Goal: Task Accomplishment & Management: Manage account settings

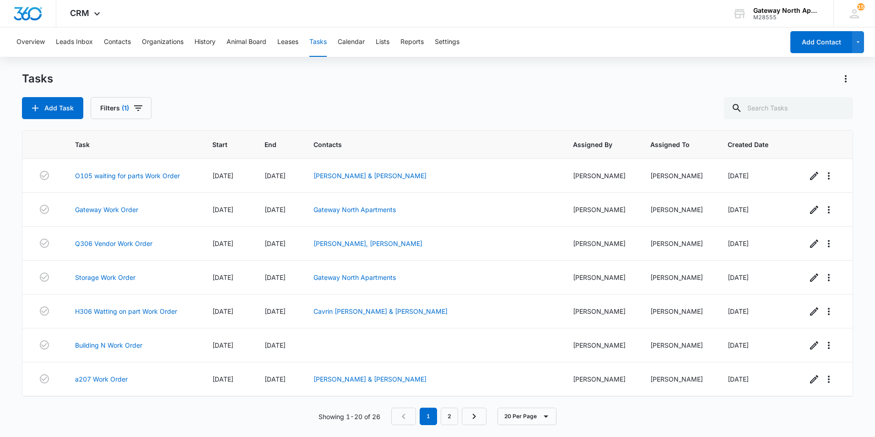
scroll to position [440, 0]
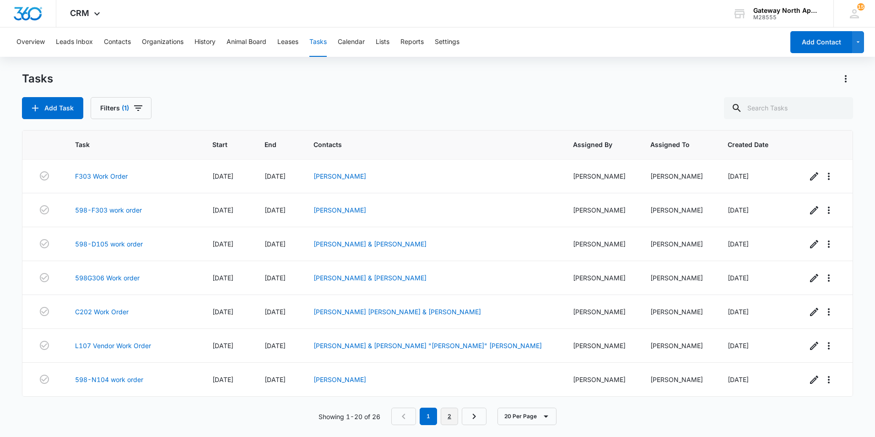
click at [450, 419] on link "2" at bounding box center [449, 415] width 17 height 17
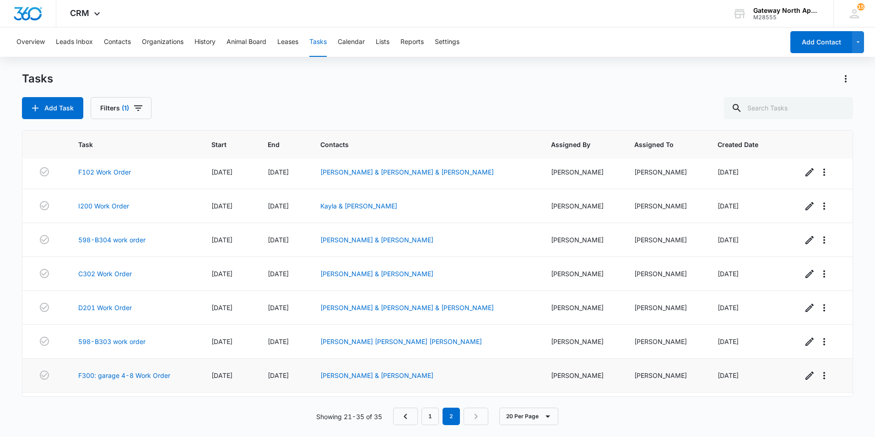
scroll to position [271, 0]
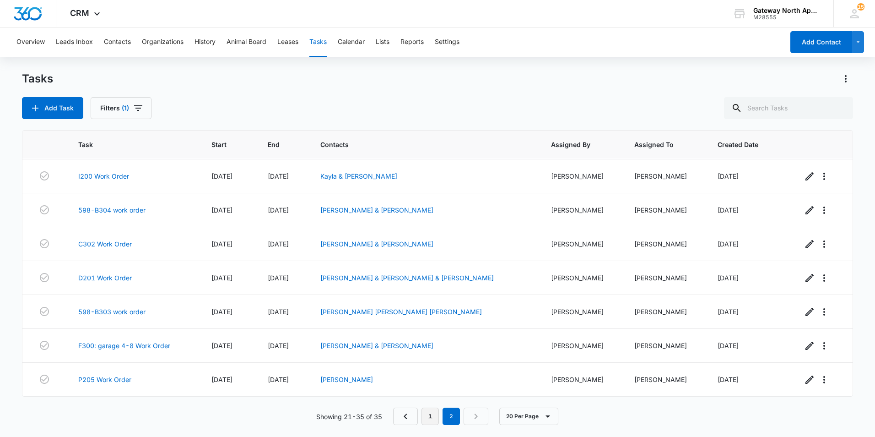
click at [431, 418] on link "1" at bounding box center [430, 415] width 17 height 17
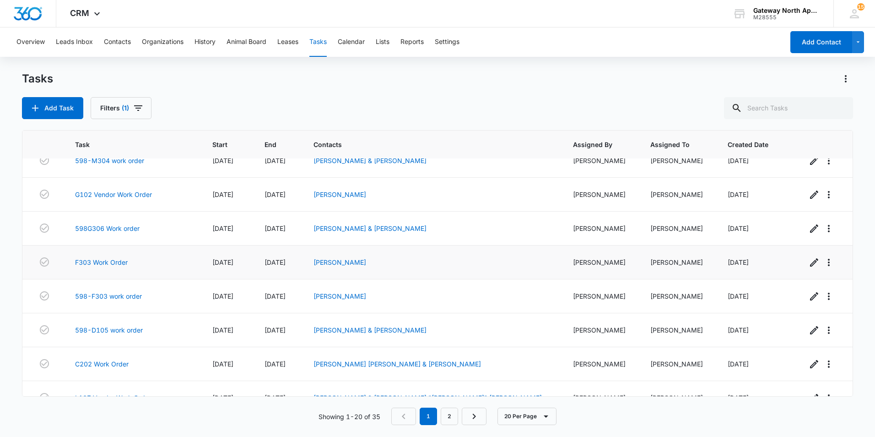
scroll to position [440, 0]
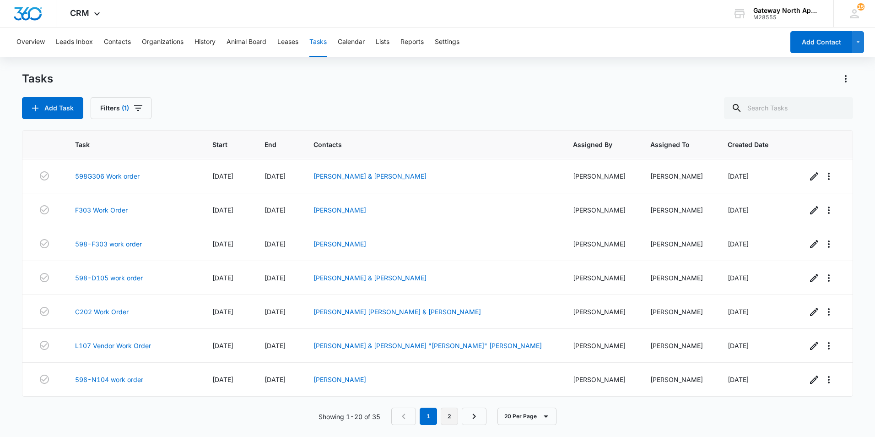
click at [449, 417] on link "2" at bounding box center [449, 415] width 17 height 17
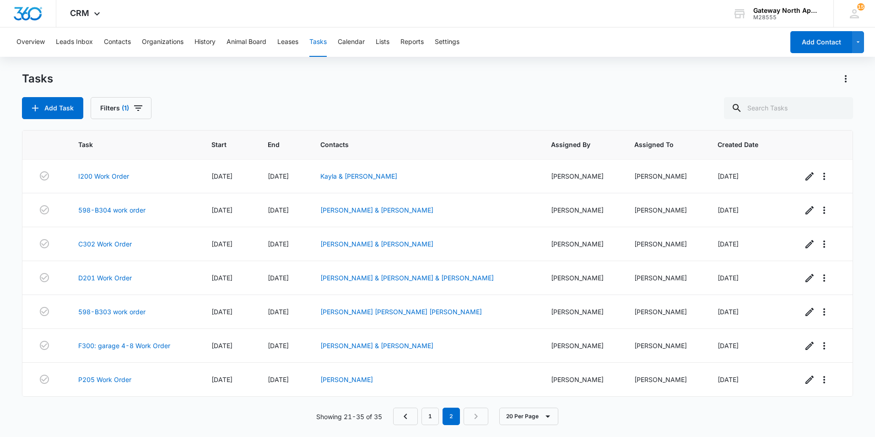
scroll to position [271, 0]
click at [139, 340] on td "F300: garage 4-8 Work Order" at bounding box center [133, 346] width 133 height 34
click at [132, 345] on link "F300: garage 4-8 Work Order" at bounding box center [124, 346] width 92 height 10
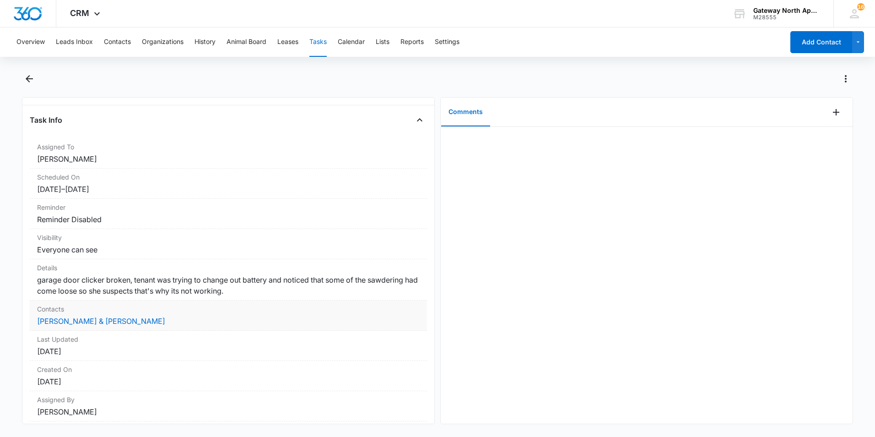
scroll to position [76, 0]
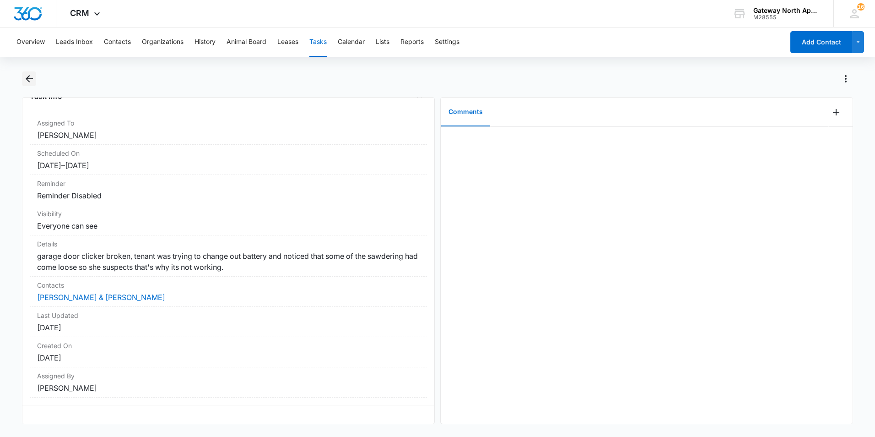
click at [31, 80] on icon "Back" at bounding box center [29, 78] width 11 height 11
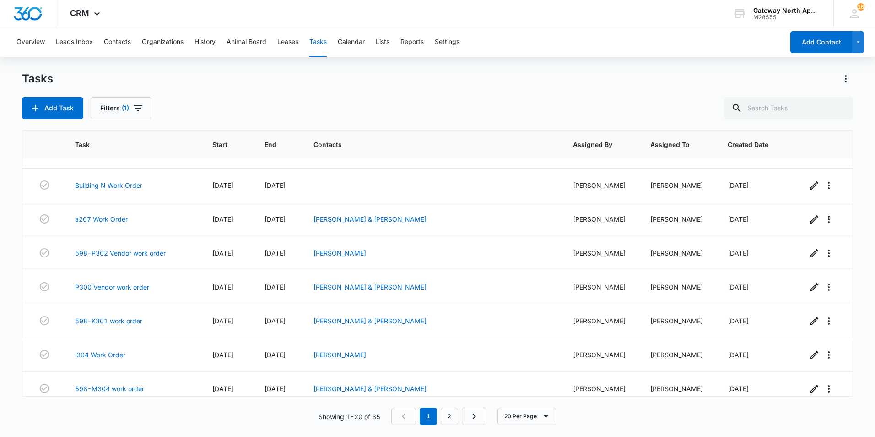
scroll to position [165, 0]
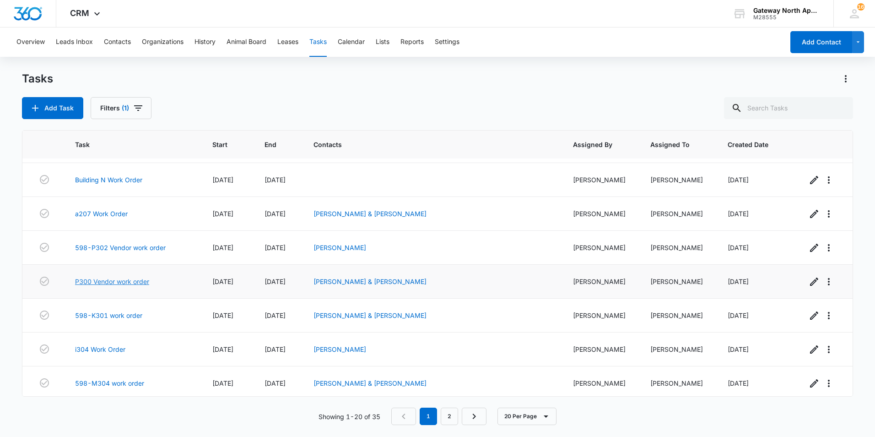
click at [126, 281] on link "P300 Vendor work order" at bounding box center [112, 282] width 74 height 10
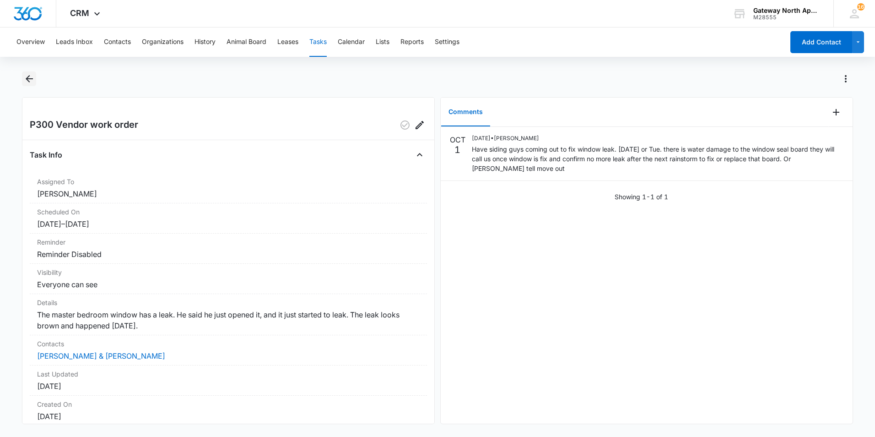
click at [33, 78] on icon "Back" at bounding box center [29, 78] width 7 height 7
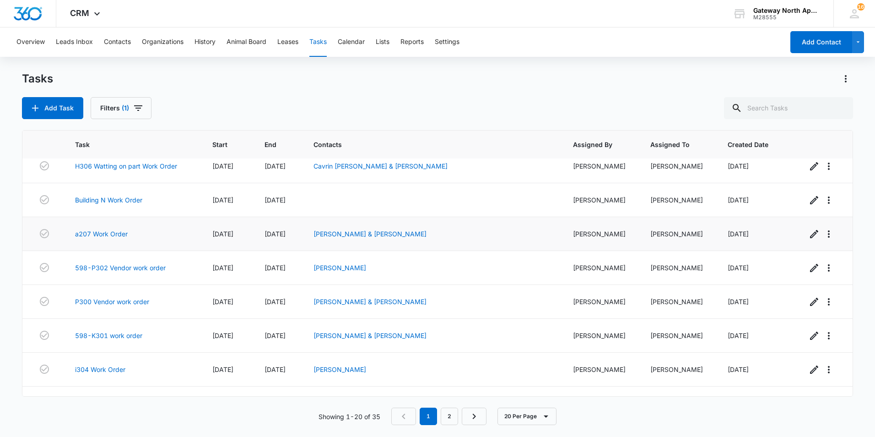
scroll to position [183, 0]
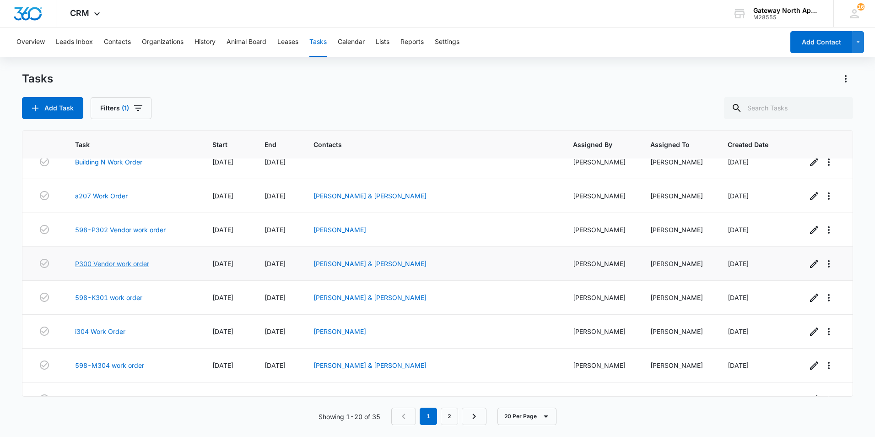
click at [139, 266] on link "P300 Vendor work order" at bounding box center [112, 264] width 74 height 10
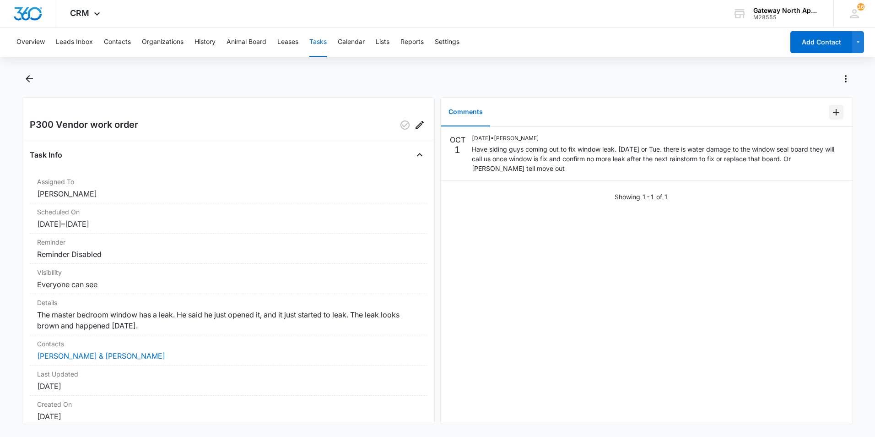
click at [833, 112] on icon "Add Comment" at bounding box center [836, 112] width 6 height 6
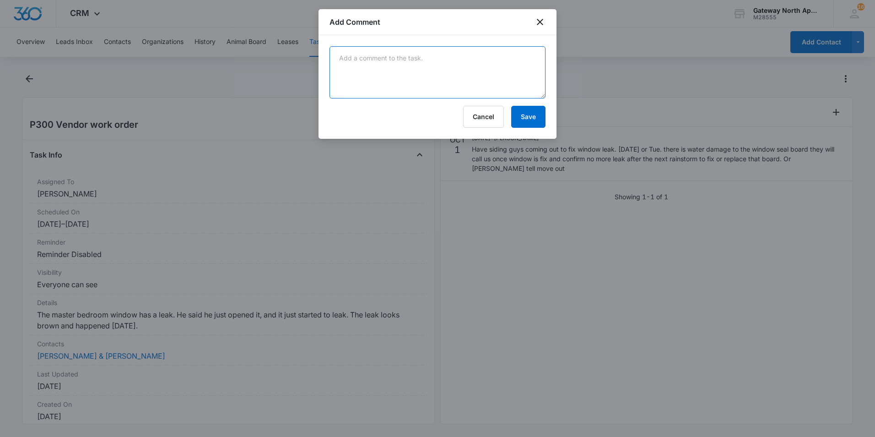
click at [450, 62] on textarea at bounding box center [438, 72] width 216 height 52
type textarea "they did come found the frame in lower left corner was broken have a new one on…"
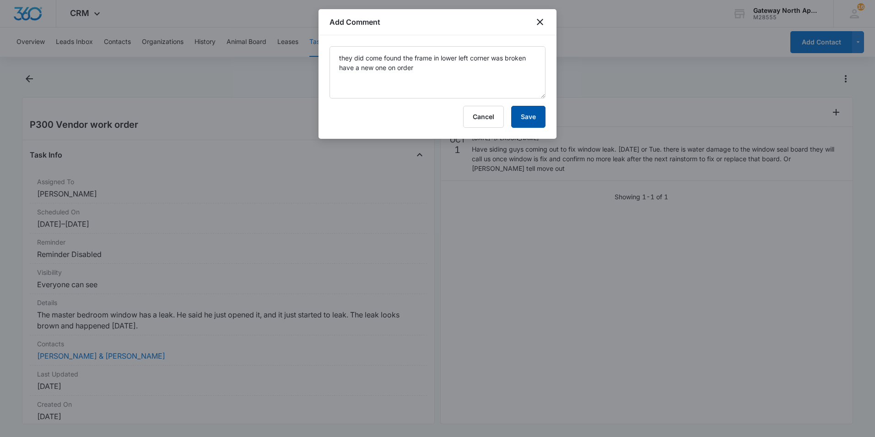
click at [531, 114] on button "Save" at bounding box center [528, 117] width 34 height 22
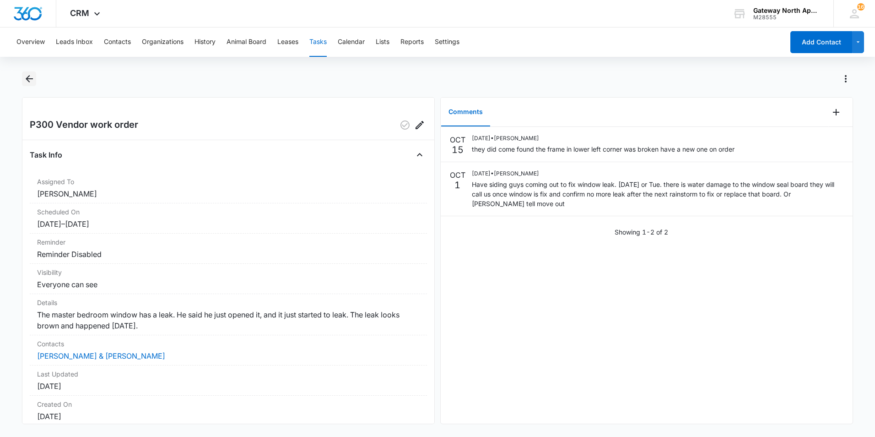
click at [26, 77] on icon "Back" at bounding box center [29, 78] width 11 height 11
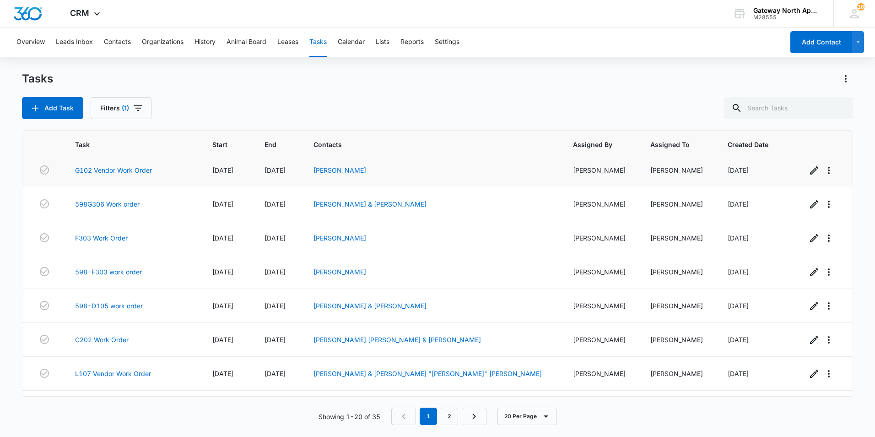
scroll to position [440, 0]
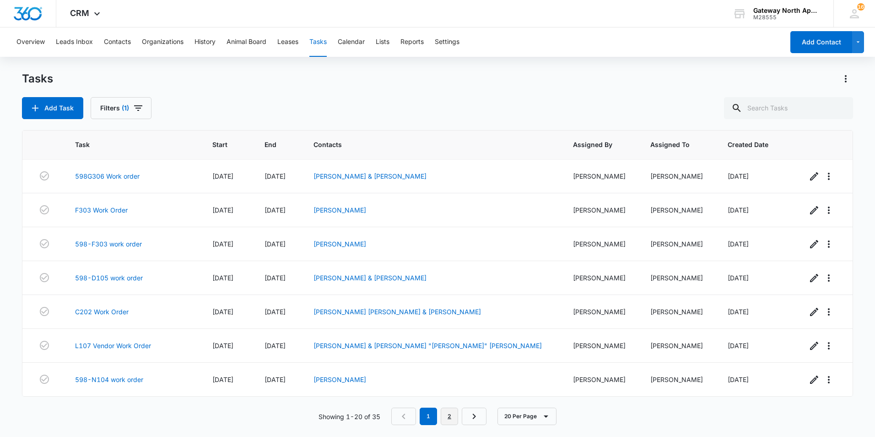
click at [454, 414] on link "2" at bounding box center [449, 415] width 17 height 17
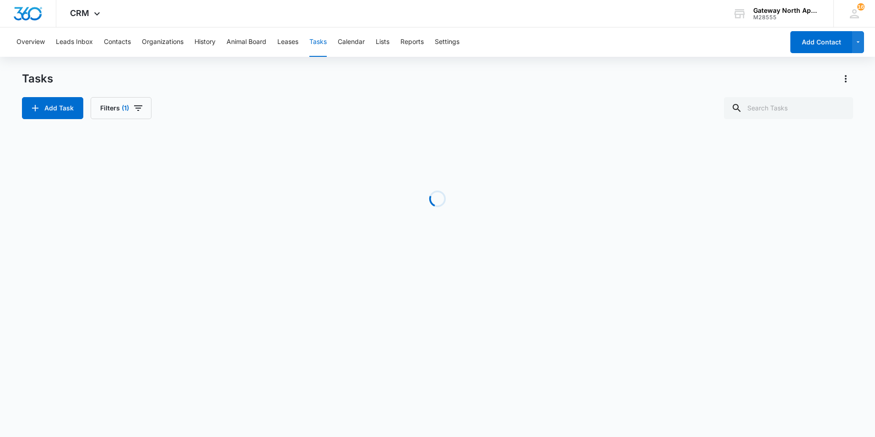
scroll to position [271, 0]
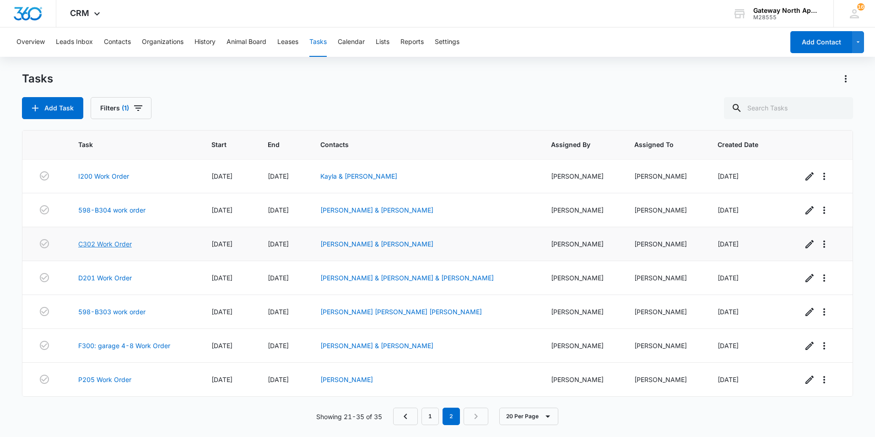
click at [111, 244] on link "C302 Work Order" at bounding box center [105, 244] width 54 height 10
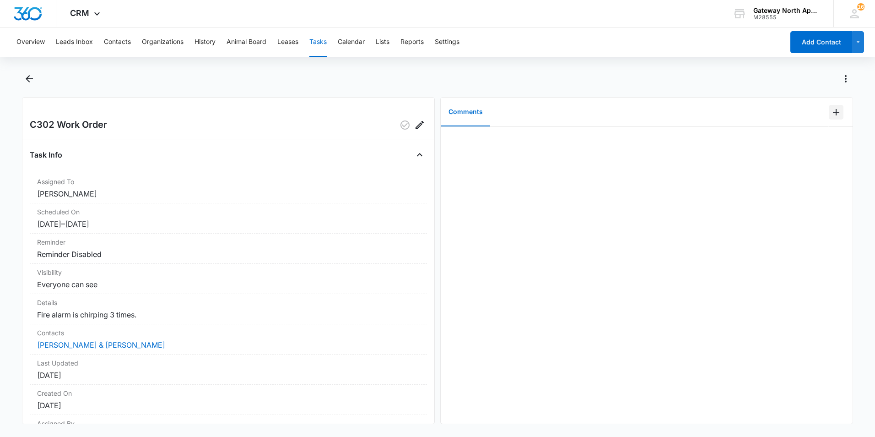
click at [831, 113] on icon "Add Comment" at bounding box center [836, 112] width 11 height 11
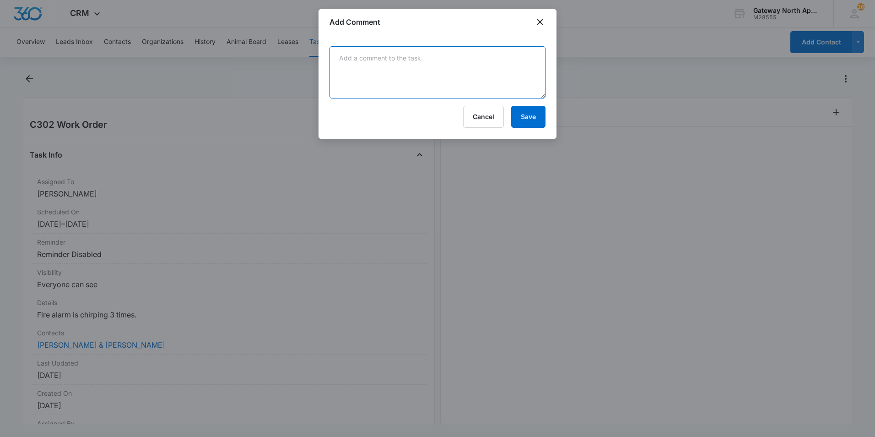
click at [392, 85] on textarea at bounding box center [438, 72] width 216 height 52
type textarea "replaced all the smoke detectors"
click at [520, 112] on button "Save" at bounding box center [528, 117] width 34 height 22
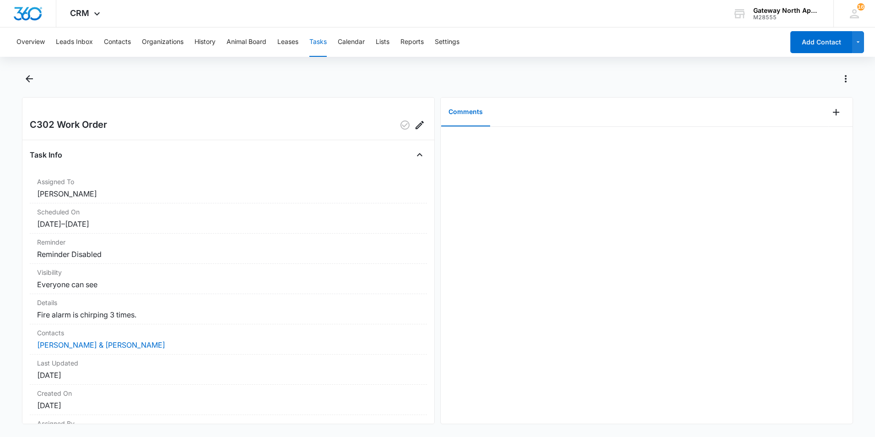
click at [291, 119] on div "C302 Work Order" at bounding box center [228, 125] width 397 height 15
click at [400, 125] on icon "button" at bounding box center [405, 124] width 11 height 11
click at [319, 44] on button "Tasks" at bounding box center [317, 41] width 17 height 29
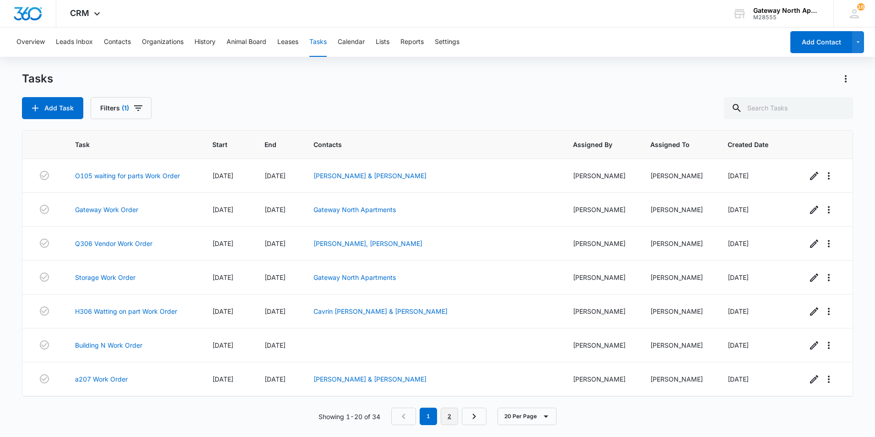
click at [453, 418] on link "2" at bounding box center [449, 415] width 17 height 17
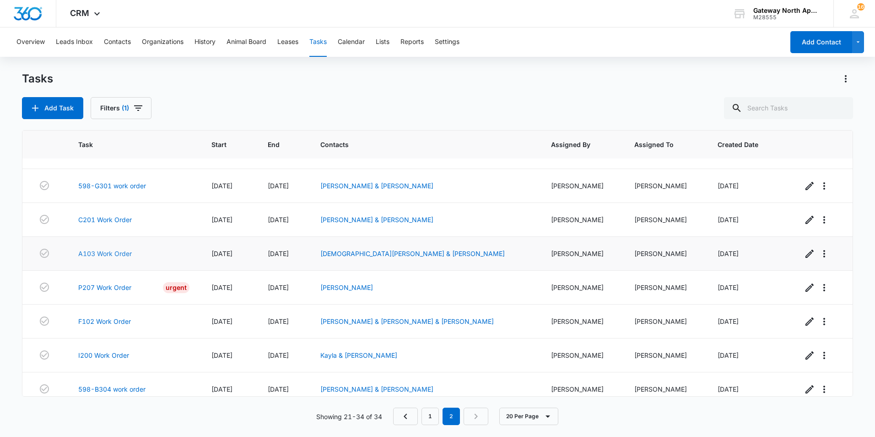
scroll to position [137, 0]
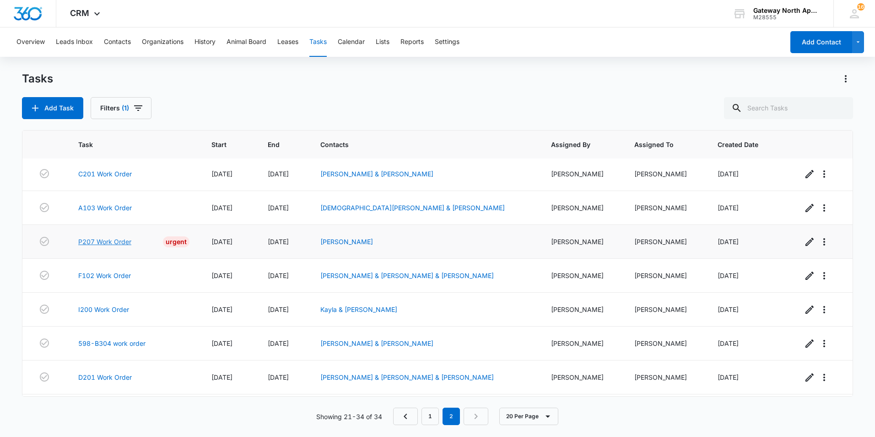
click at [117, 243] on link "P207 Work Order" at bounding box center [104, 242] width 53 height 10
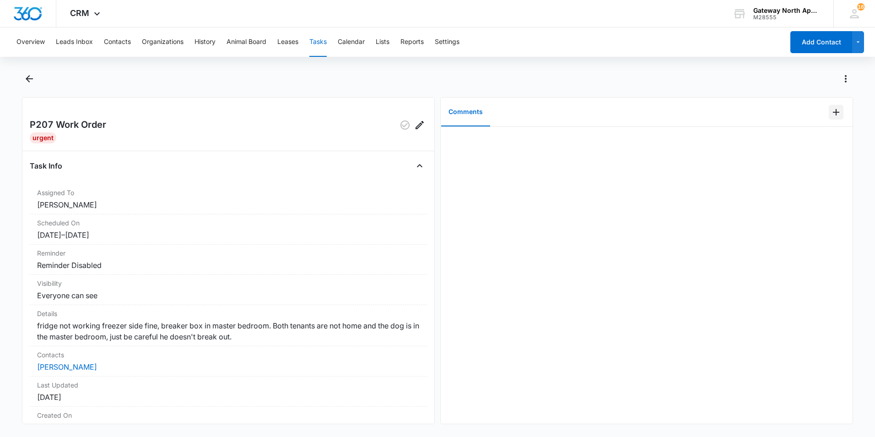
click at [831, 112] on icon "Add Comment" at bounding box center [836, 112] width 11 height 11
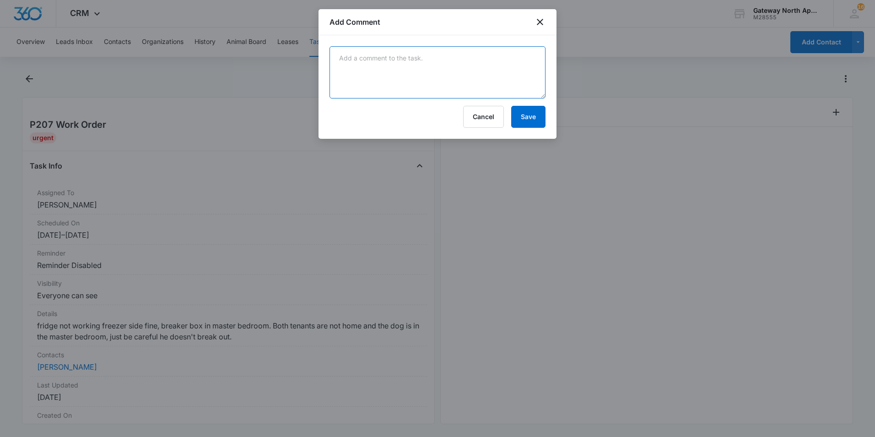
click at [362, 57] on textarea at bounding box center [438, 72] width 216 height 52
type textarea "Went over yesterday it was working just light was out. but cooling damper open …"
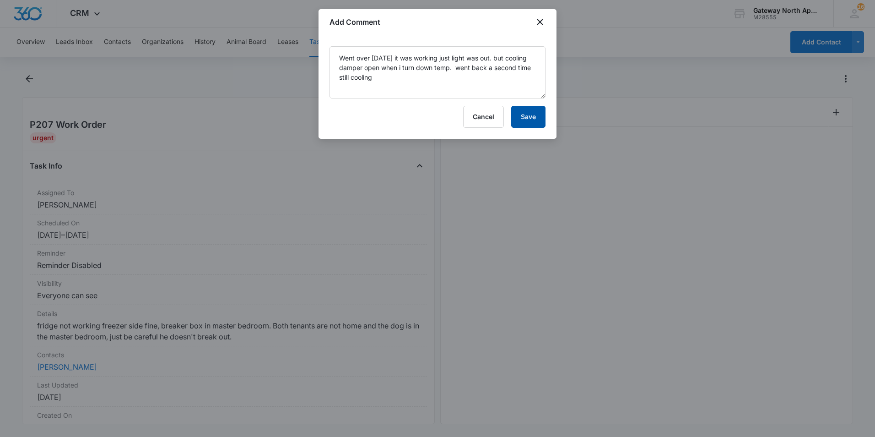
click at [531, 114] on button "Save" at bounding box center [528, 117] width 34 height 22
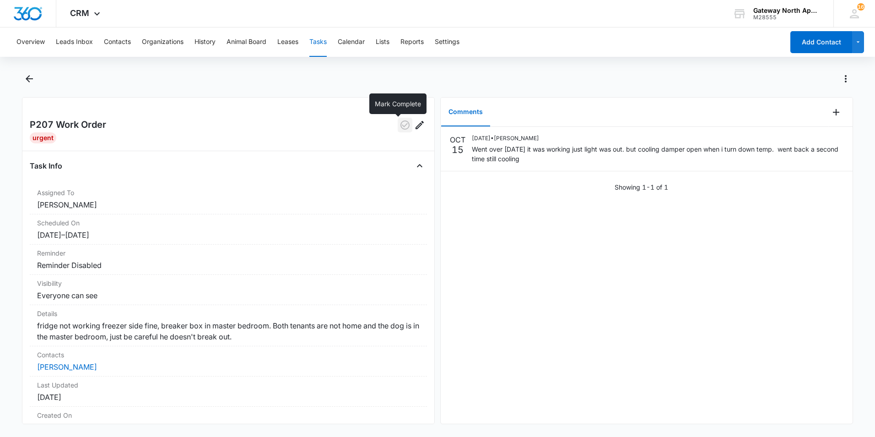
click at [401, 125] on icon "button" at bounding box center [405, 124] width 9 height 9
click at [318, 44] on button "Tasks" at bounding box center [317, 41] width 17 height 29
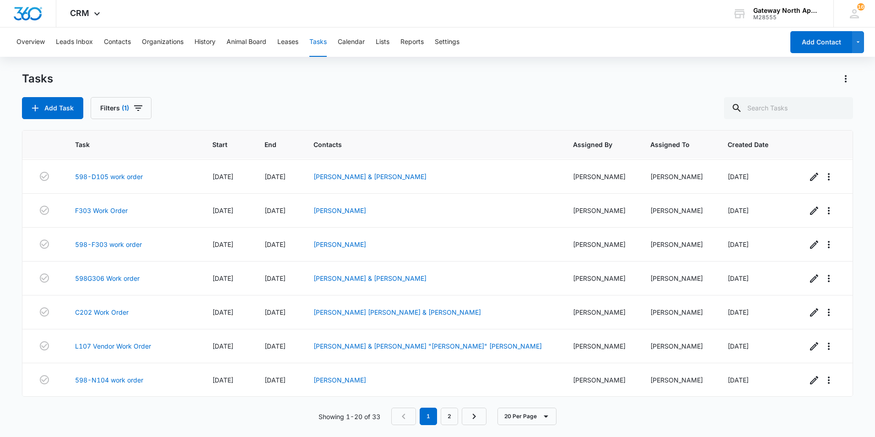
scroll to position [440, 0]
click at [447, 416] on link "2" at bounding box center [449, 415] width 17 height 17
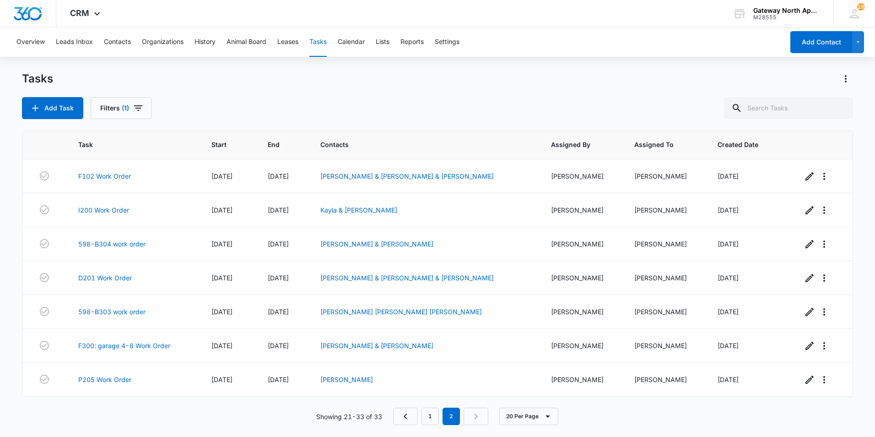
scroll to position [203, 0]
click at [124, 315] on link "598-B303 work order" at bounding box center [111, 312] width 67 height 10
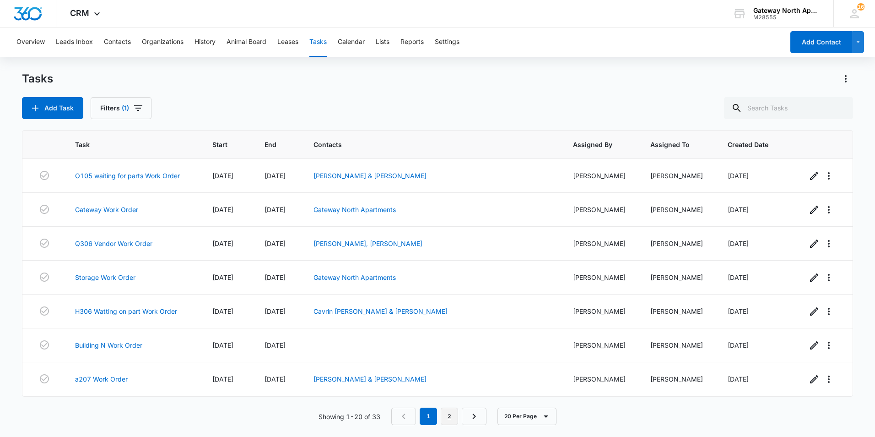
click at [452, 416] on link "2" at bounding box center [449, 415] width 17 height 17
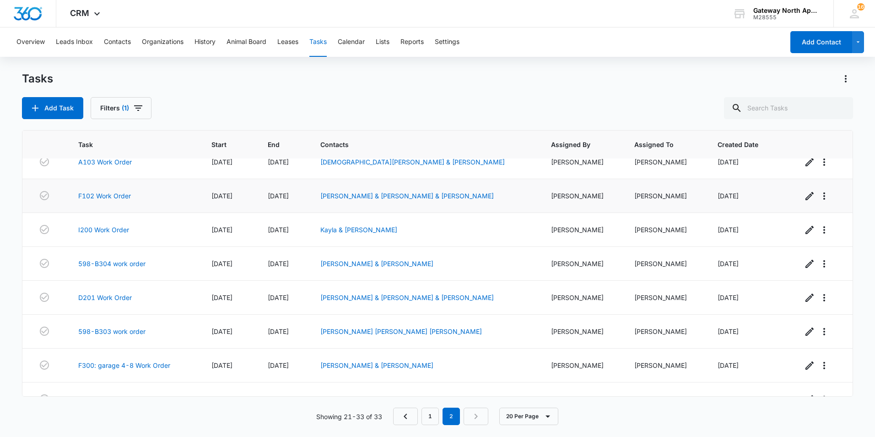
scroll to position [203, 0]
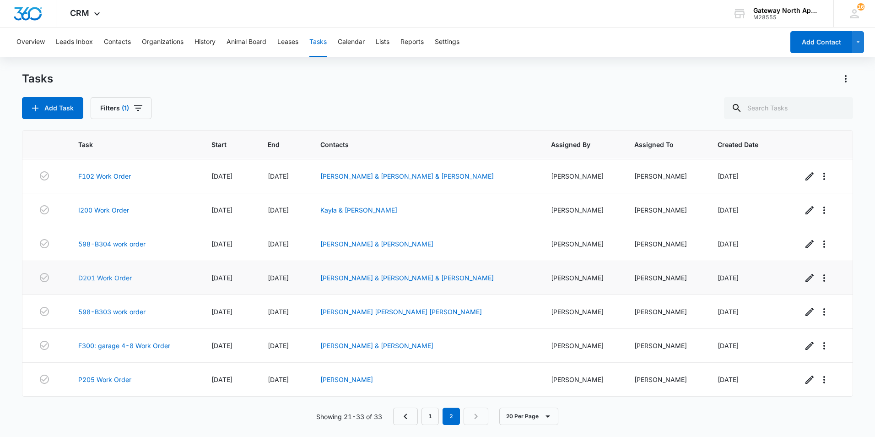
click at [114, 277] on link "D201 Work Order" at bounding box center [105, 278] width 54 height 10
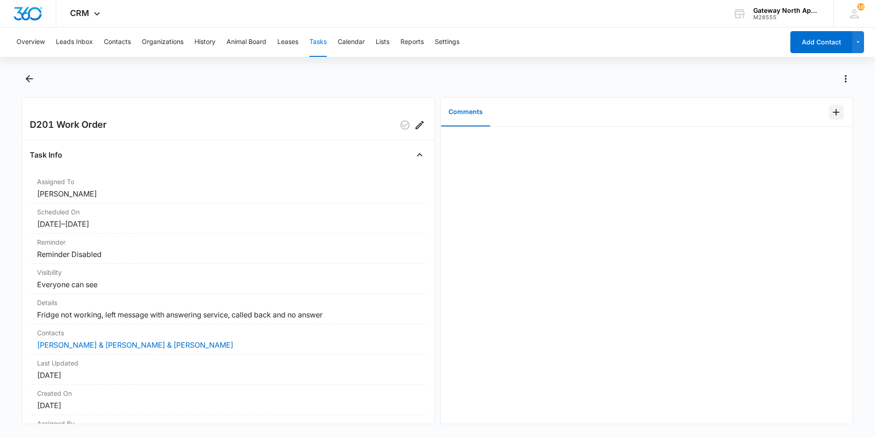
click at [831, 110] on icon "Add Comment" at bounding box center [836, 112] width 11 height 11
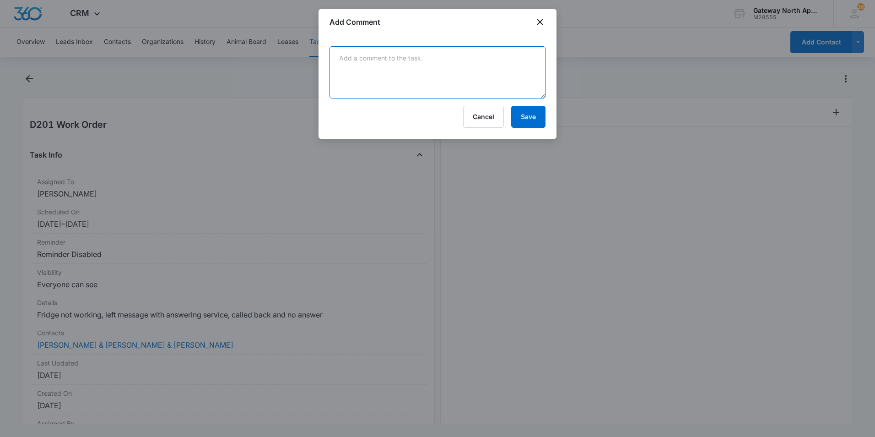
click at [405, 71] on textarea at bounding box center [438, 72] width 216 height 52
drag, startPoint x: 540, startPoint y: 60, endPoint x: 533, endPoint y: 59, distance: 6.9
click at [533, 59] on textarea "Went over yesterday found the damper not opening replaced it it is working" at bounding box center [438, 72] width 216 height 52
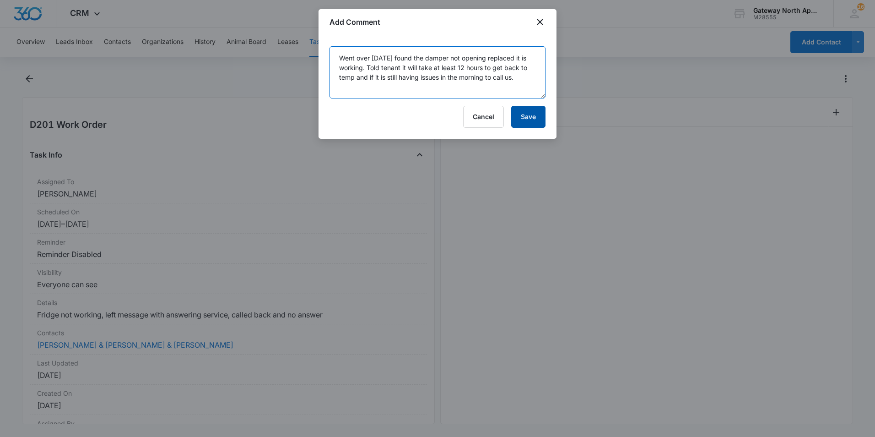
type textarea "Went over yesterday found the damper not opening replaced it is working. Told t…"
click at [533, 114] on button "Save" at bounding box center [528, 117] width 34 height 22
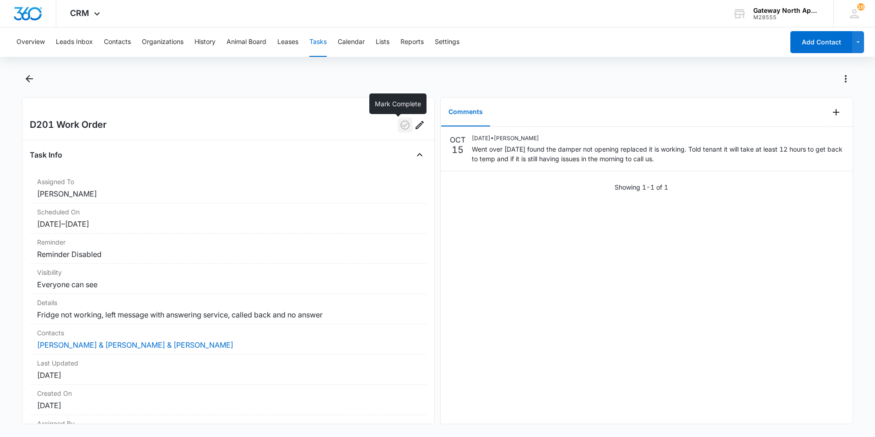
click at [400, 123] on icon "button" at bounding box center [405, 124] width 11 height 11
click at [320, 43] on button "Tasks" at bounding box center [317, 41] width 17 height 29
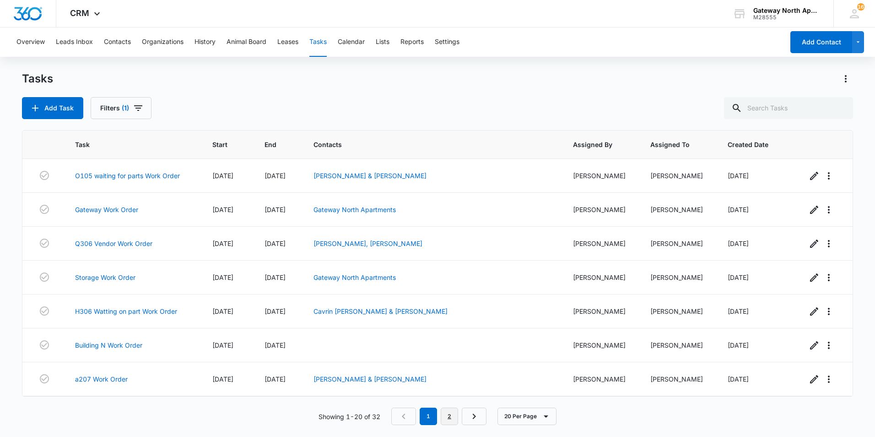
click at [452, 418] on link "2" at bounding box center [449, 415] width 17 height 17
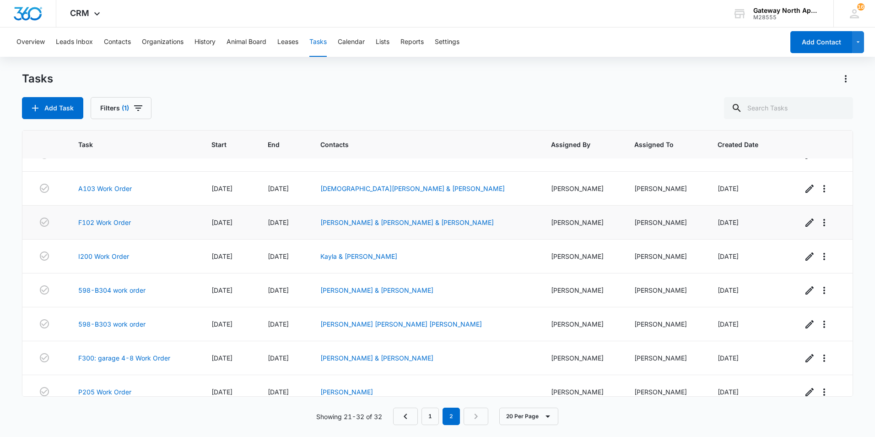
scroll to position [169, 0]
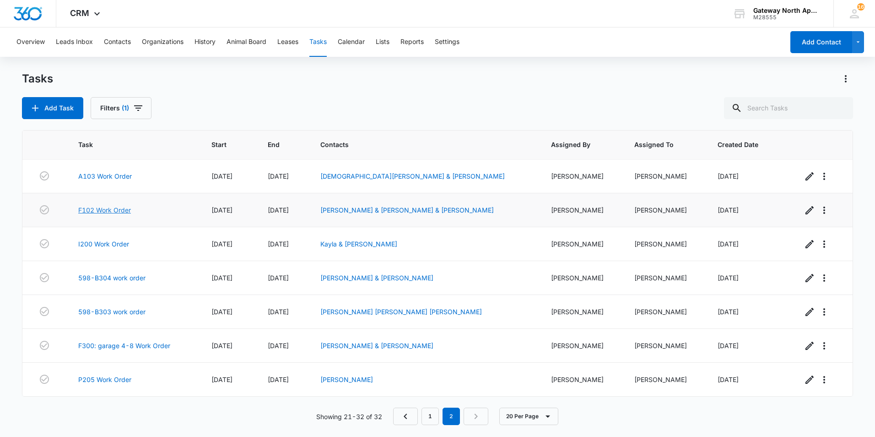
click at [118, 210] on link "F102 Work Order" at bounding box center [104, 210] width 53 height 10
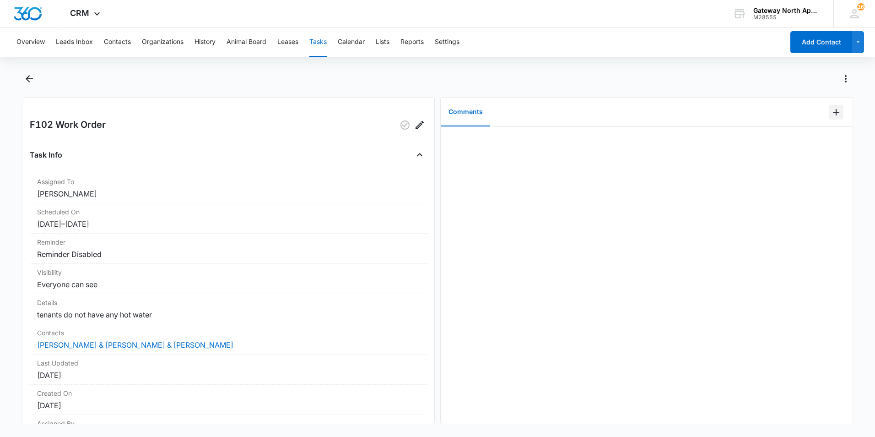
click at [833, 112] on icon "Add Comment" at bounding box center [836, 112] width 11 height 11
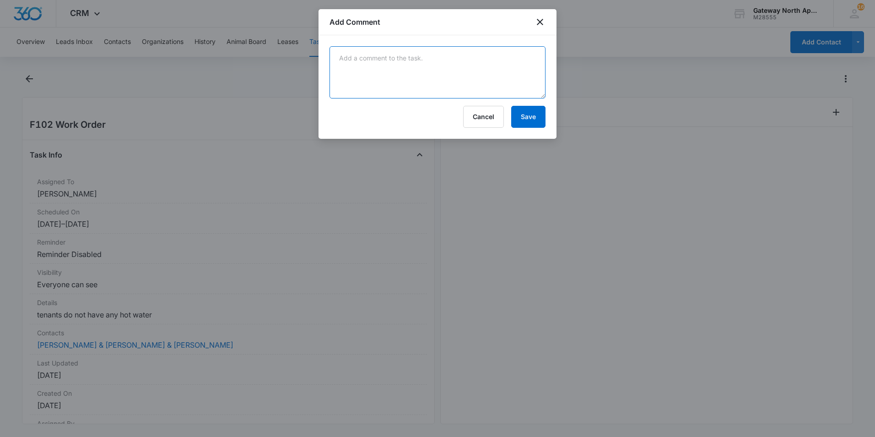
click at [427, 73] on textarea at bounding box center [438, 72] width 216 height 52
type textarea "t"
type textarea "The hot water heater was leaking out of the bottom of the tank it got replaced …"
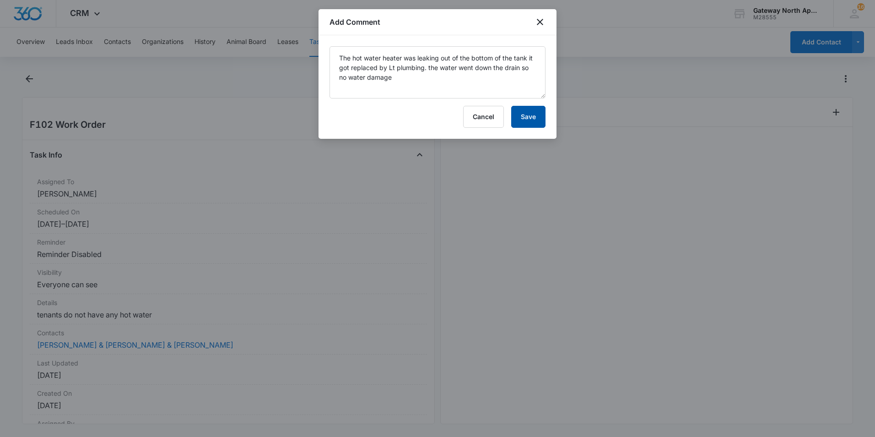
click at [532, 116] on button "Save" at bounding box center [528, 117] width 34 height 22
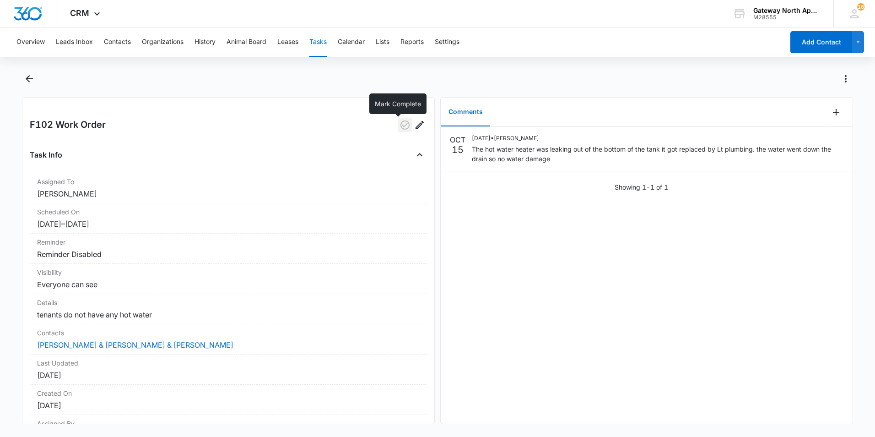
click at [400, 124] on icon "button" at bounding box center [405, 124] width 11 height 11
click at [321, 42] on button "Tasks" at bounding box center [317, 41] width 17 height 29
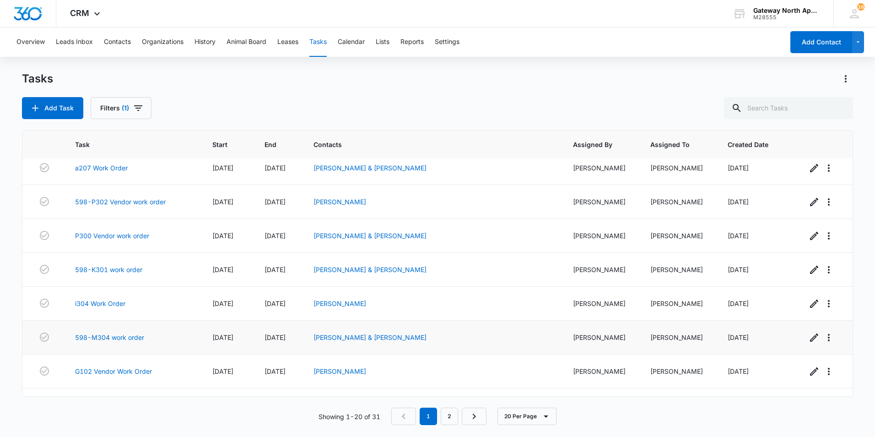
scroll to position [257, 0]
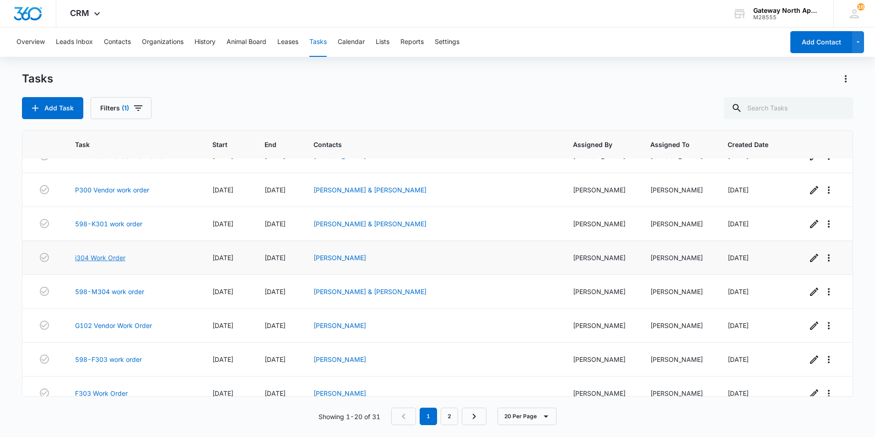
click at [100, 255] on link "i304 Work Order" at bounding box center [100, 258] width 50 height 10
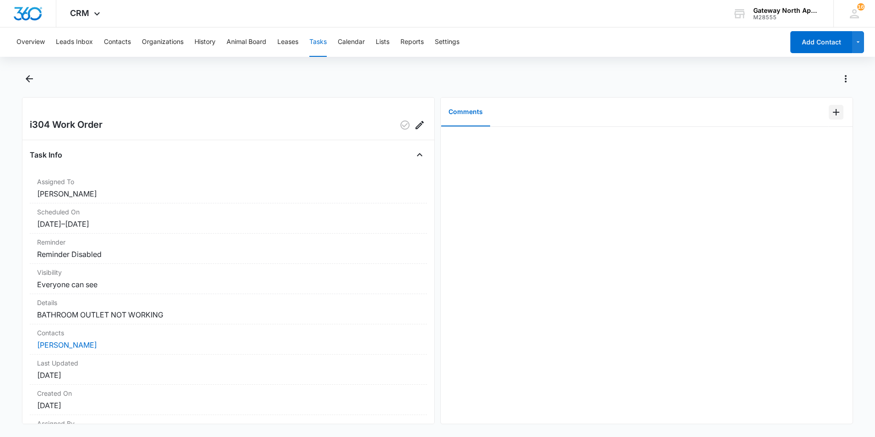
click at [833, 111] on icon "Add Comment" at bounding box center [836, 112] width 6 height 6
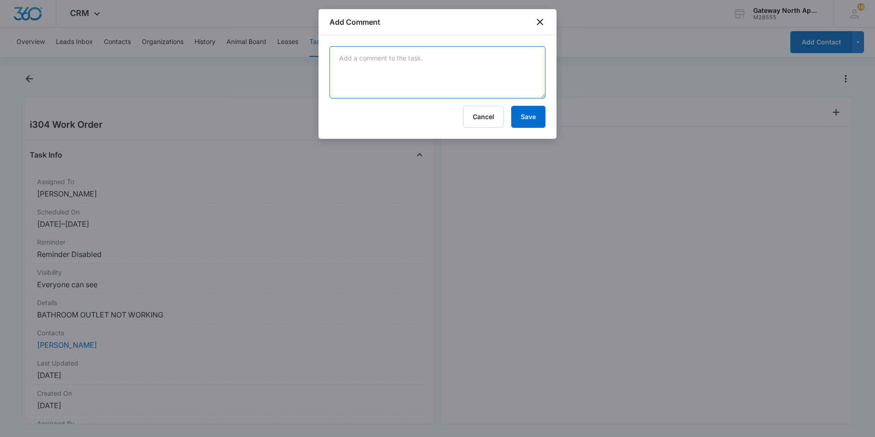
click at [396, 58] on textarea at bounding box center [438, 72] width 216 height 52
click at [252, 115] on div at bounding box center [437, 218] width 875 height 437
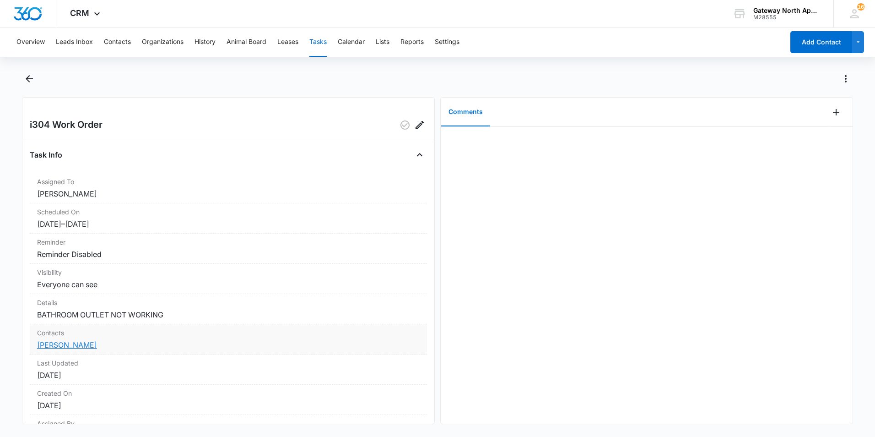
click at [82, 349] on link "[PERSON_NAME]" at bounding box center [67, 344] width 60 height 9
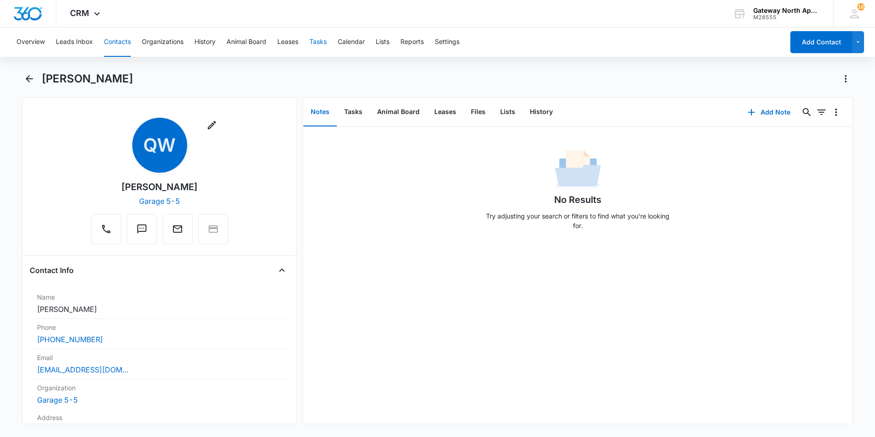
click at [319, 38] on button "Tasks" at bounding box center [317, 41] width 17 height 29
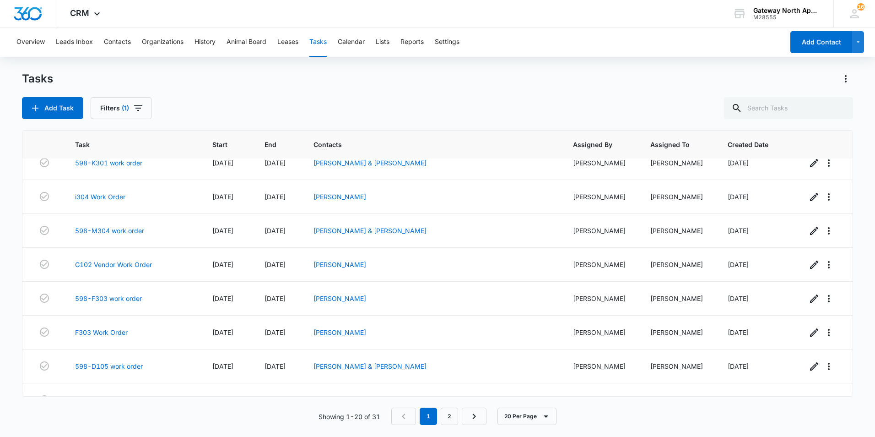
scroll to position [440, 0]
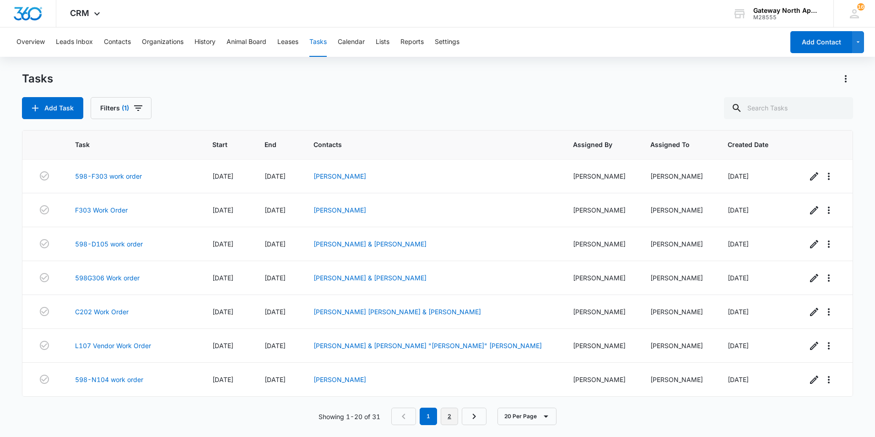
click at [446, 412] on link "2" at bounding box center [449, 415] width 17 height 17
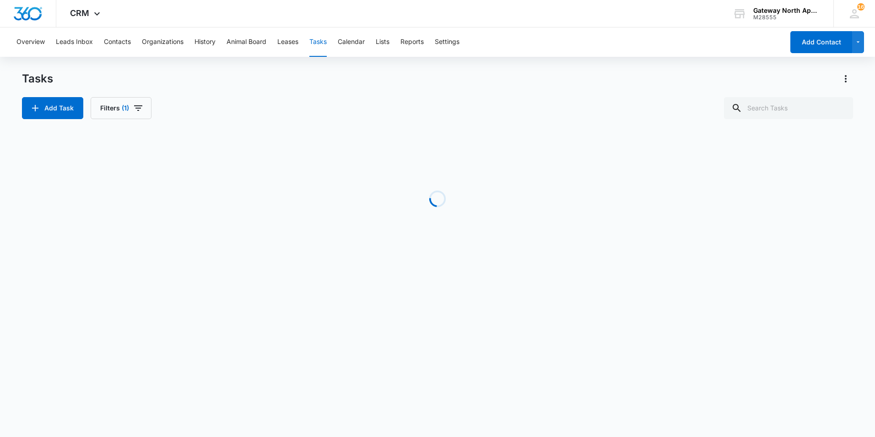
scroll to position [135, 0]
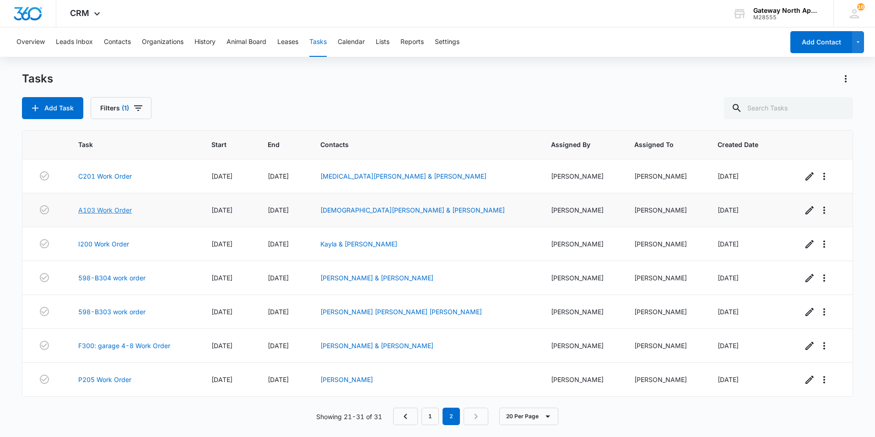
click at [123, 210] on link "A103 Work Order" at bounding box center [105, 210] width 54 height 10
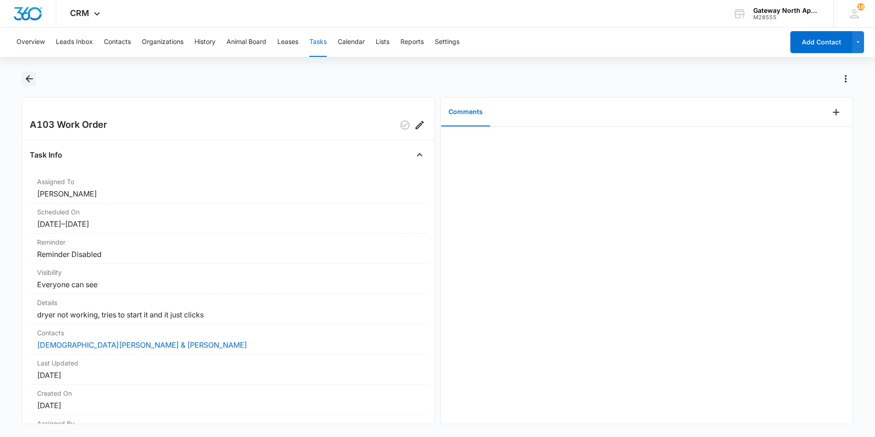
click at [29, 81] on icon "Back" at bounding box center [29, 78] width 11 height 11
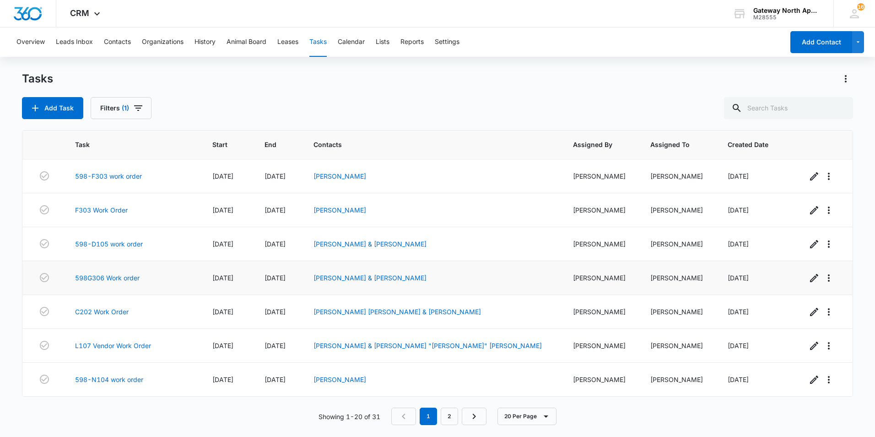
scroll to position [394, 0]
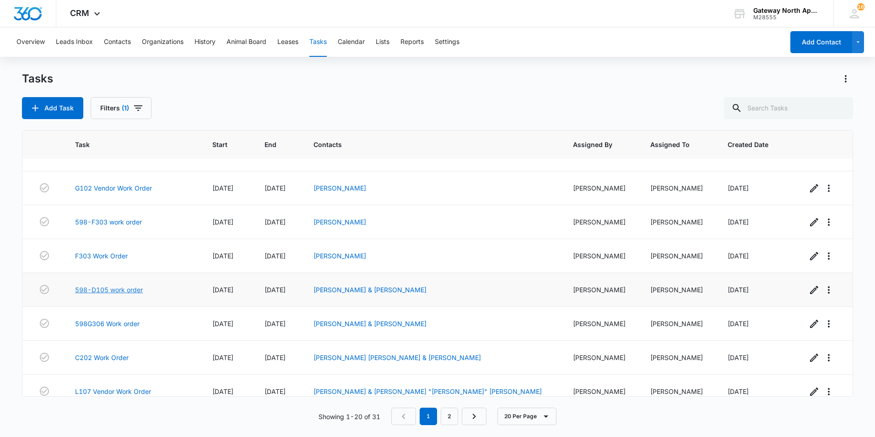
click at [121, 291] on link "598-D105 work order" at bounding box center [109, 290] width 68 height 10
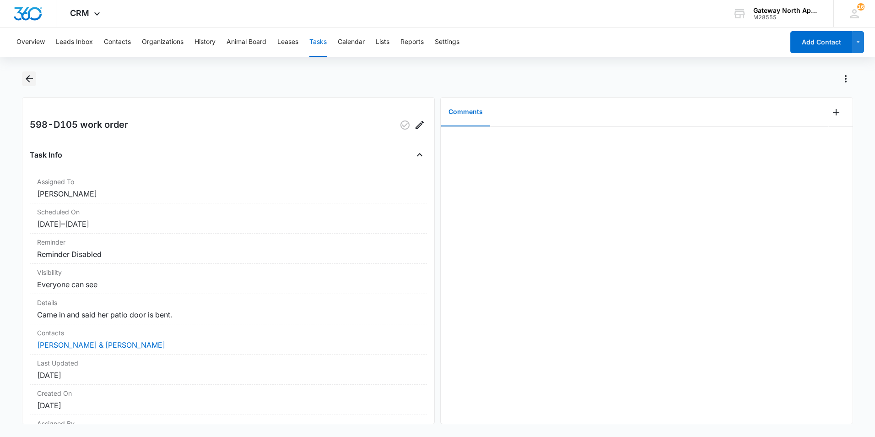
click at [30, 77] on icon "Back" at bounding box center [29, 78] width 11 height 11
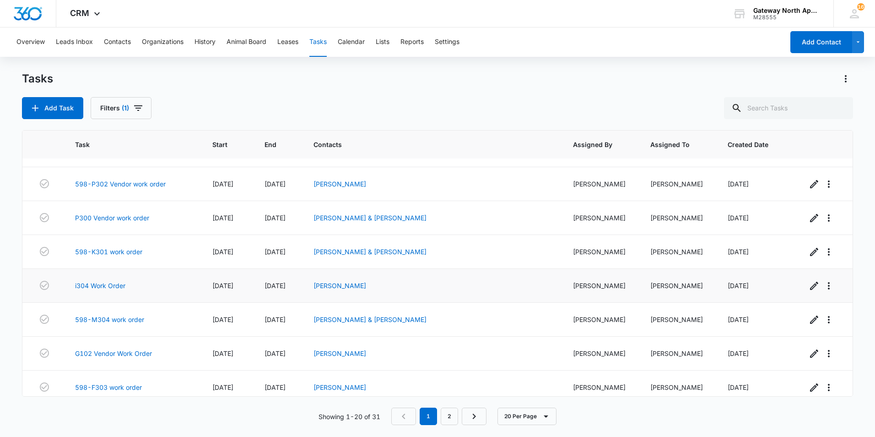
scroll to position [275, 0]
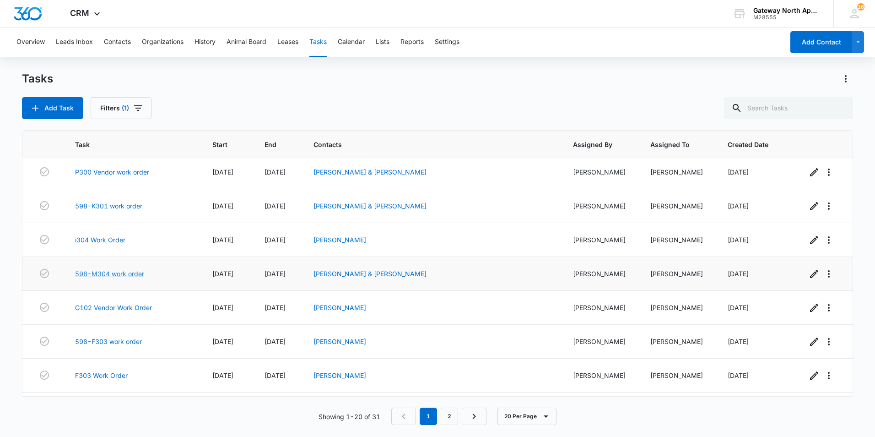
click at [114, 272] on link "598-M304 work order" at bounding box center [109, 274] width 69 height 10
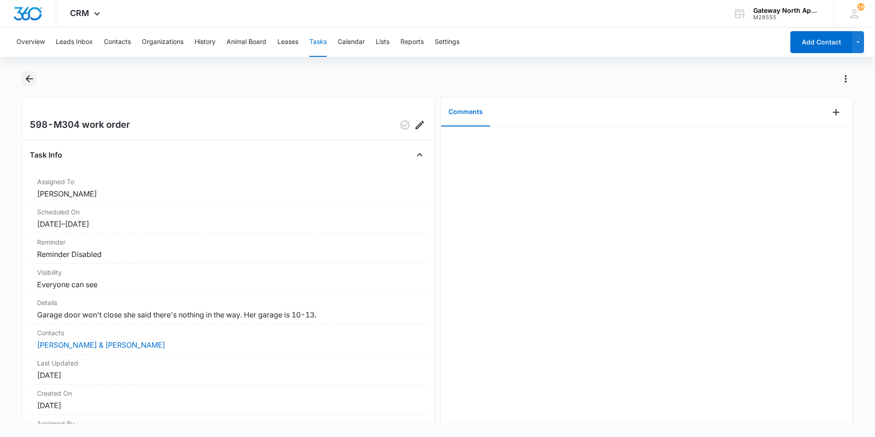
click at [30, 80] on icon "Back" at bounding box center [29, 78] width 11 height 11
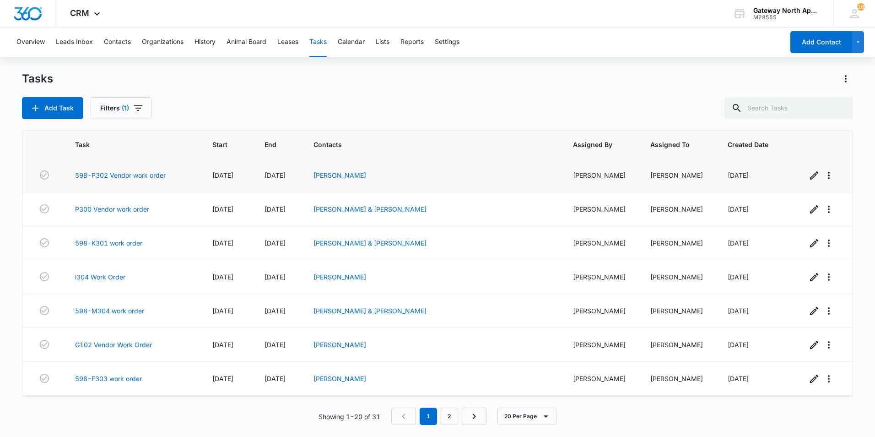
scroll to position [229, 0]
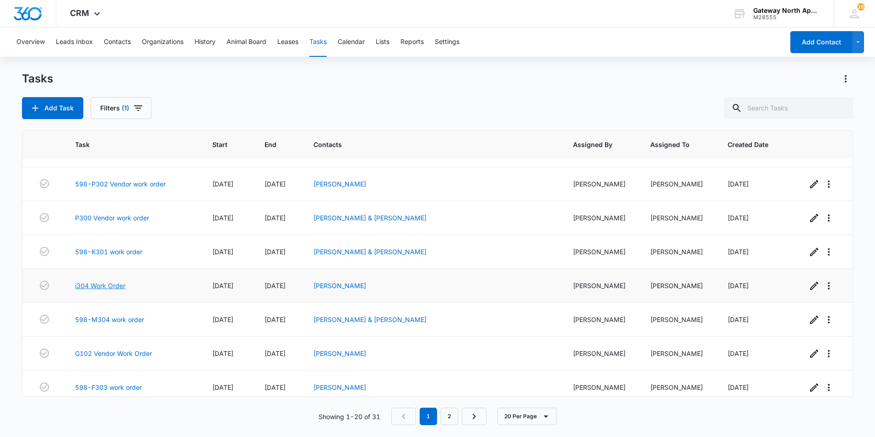
click at [119, 287] on link "i304 Work Order" at bounding box center [100, 286] width 50 height 10
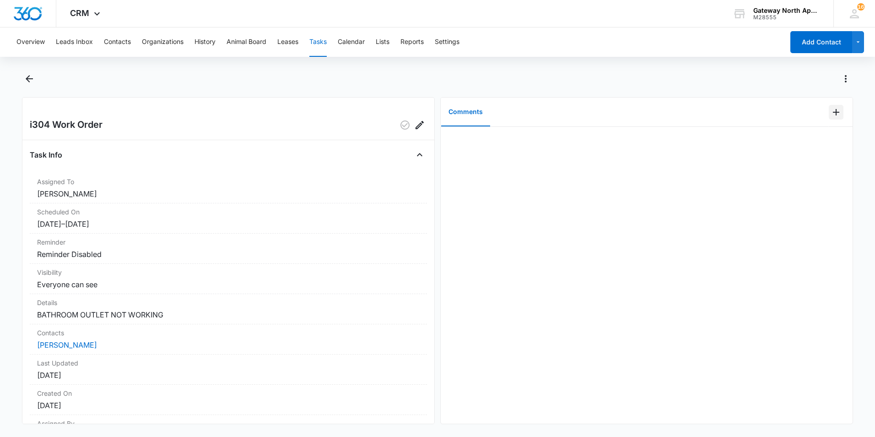
click at [831, 113] on icon "Add Comment" at bounding box center [836, 112] width 11 height 11
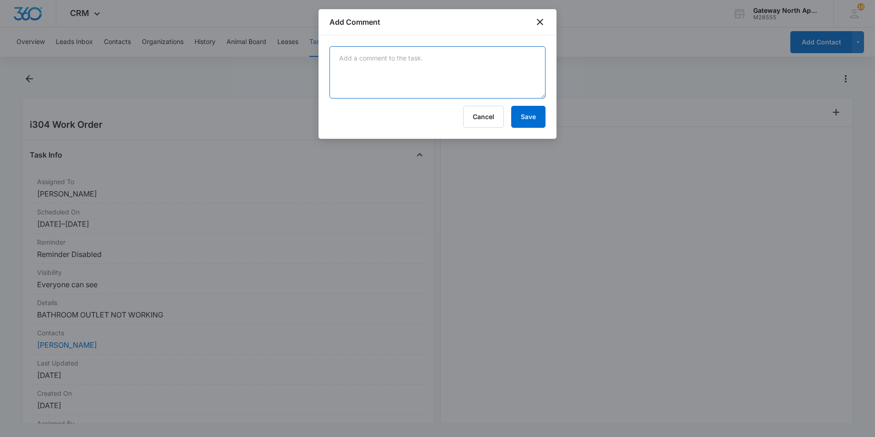
click at [410, 57] on textarea at bounding box center [438, 72] width 216 height 52
type textarea "text tenant will be doing this tomorrow afternoon"
click at [531, 115] on button "Save" at bounding box center [528, 117] width 34 height 22
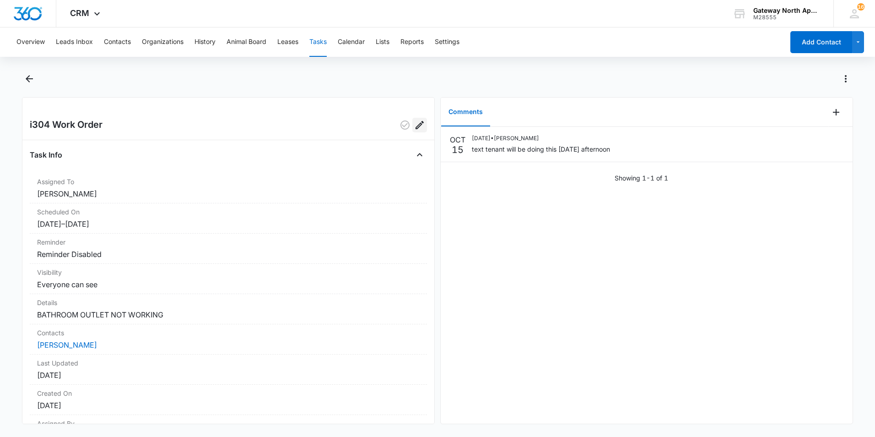
click at [414, 127] on icon "Edit" at bounding box center [419, 124] width 11 height 11
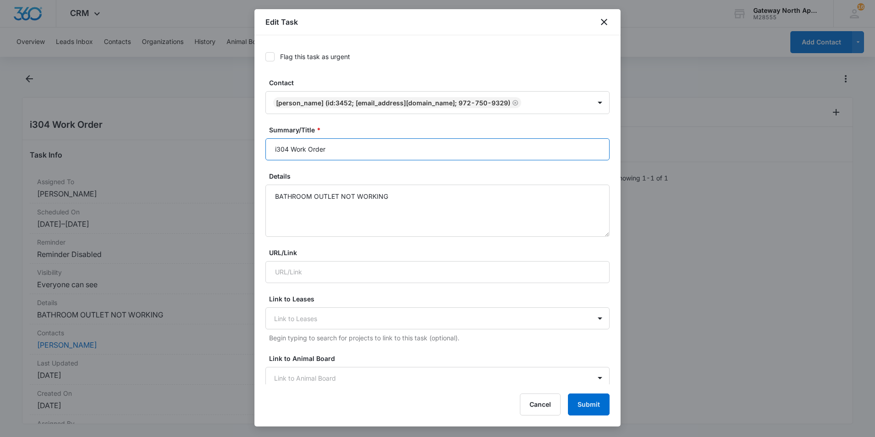
click at [277, 149] on input "i304 Work Order" at bounding box center [438, 149] width 344 height 22
click at [288, 150] on input "I304 Work Order" at bounding box center [438, 149] width 344 height 22
type input "I304 10/16 Work Order"
click at [589, 401] on button "Submit" at bounding box center [589, 404] width 42 height 22
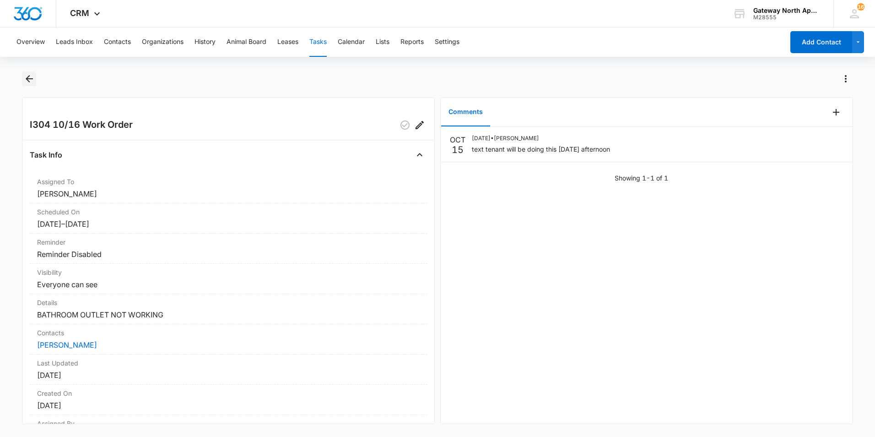
click at [30, 79] on icon "Back" at bounding box center [29, 78] width 7 height 7
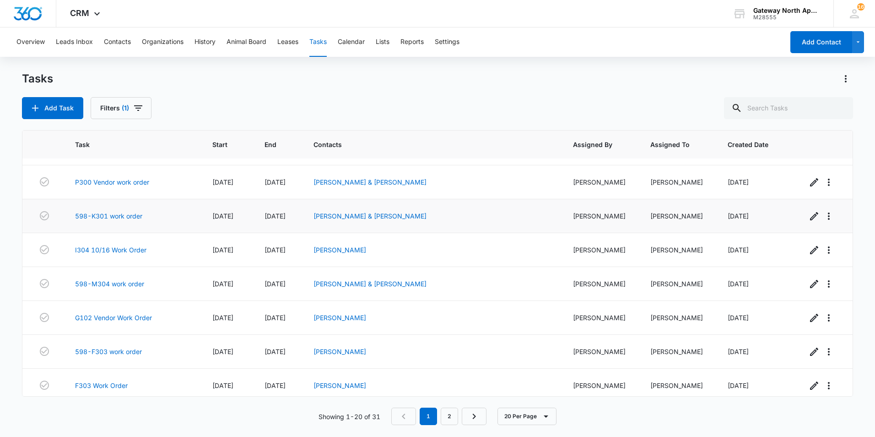
scroll to position [275, 0]
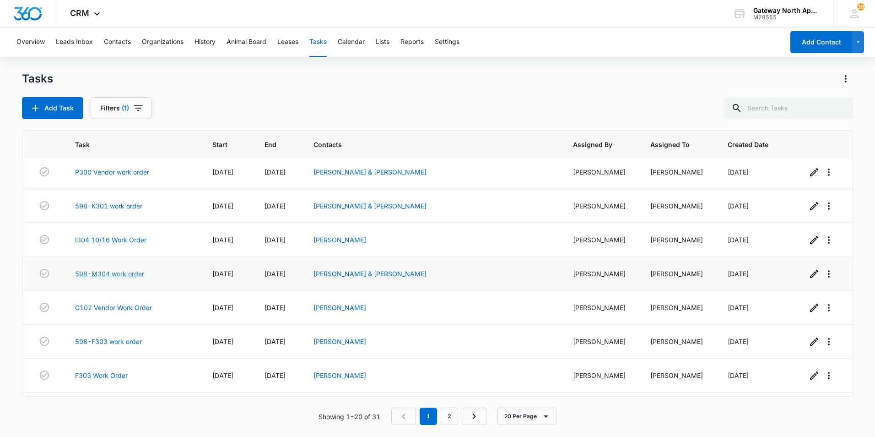
click at [103, 272] on link "598-M304 work order" at bounding box center [109, 274] width 69 height 10
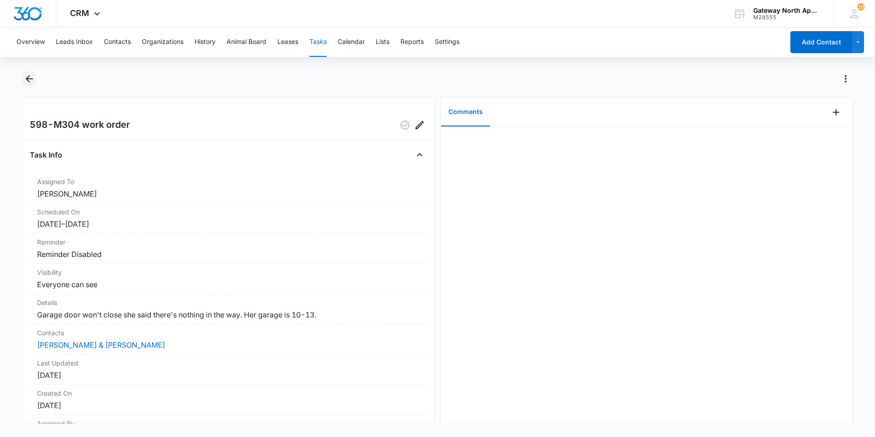
click at [29, 77] on icon "Back" at bounding box center [29, 78] width 11 height 11
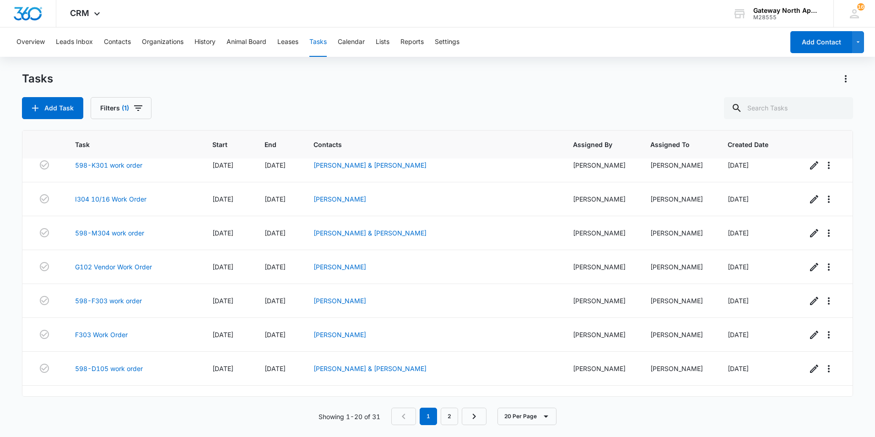
scroll to position [320, 0]
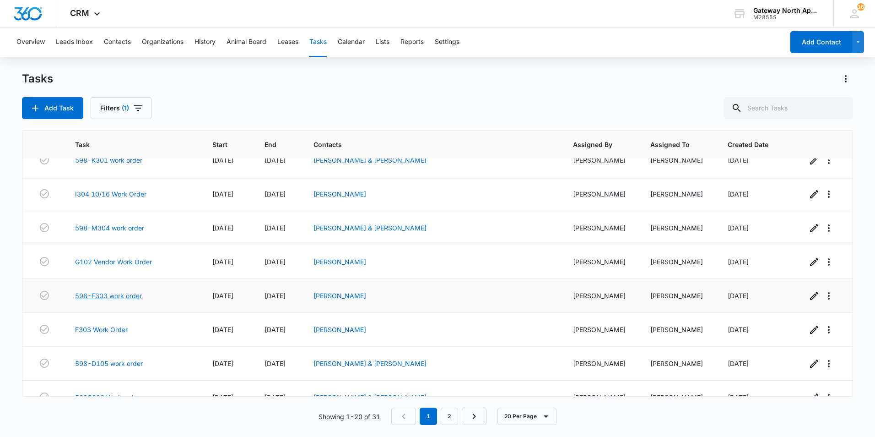
click at [124, 295] on link "598-F303 work order" at bounding box center [108, 296] width 67 height 10
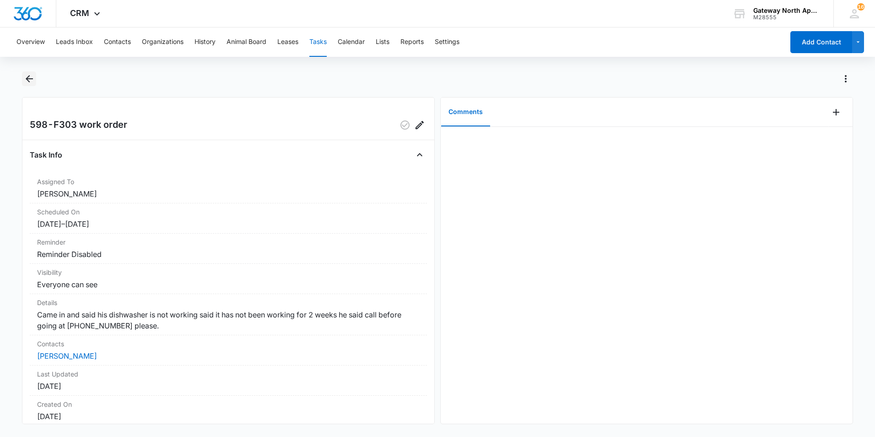
click at [28, 75] on icon "Back" at bounding box center [29, 78] width 11 height 11
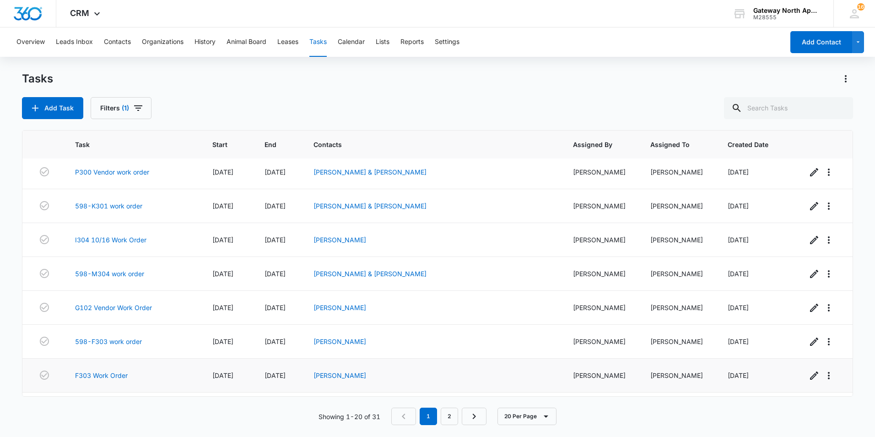
scroll to position [320, 0]
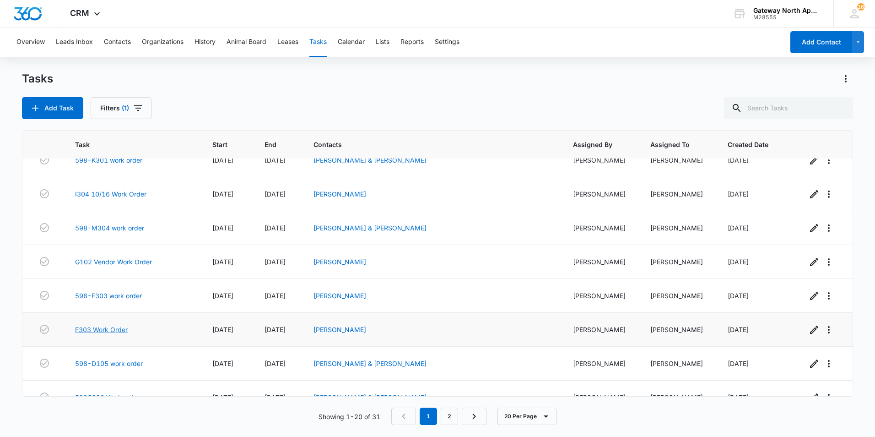
click at [107, 329] on link "F303 Work Order" at bounding box center [101, 330] width 53 height 10
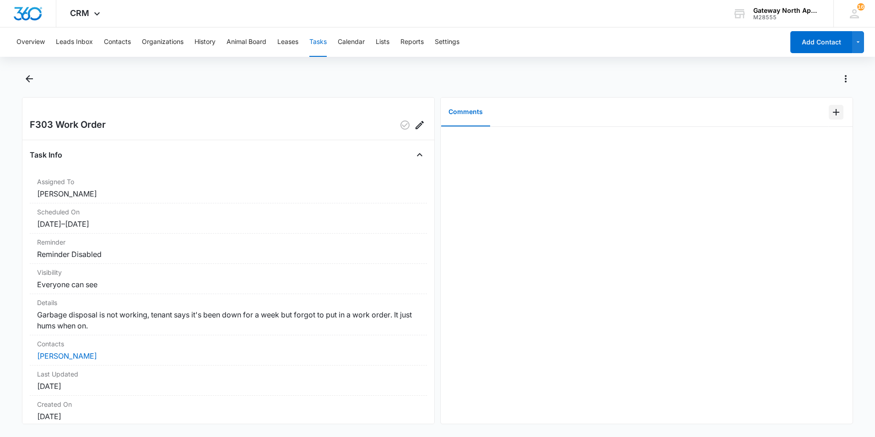
click at [835, 114] on icon "Add Comment" at bounding box center [836, 112] width 11 height 11
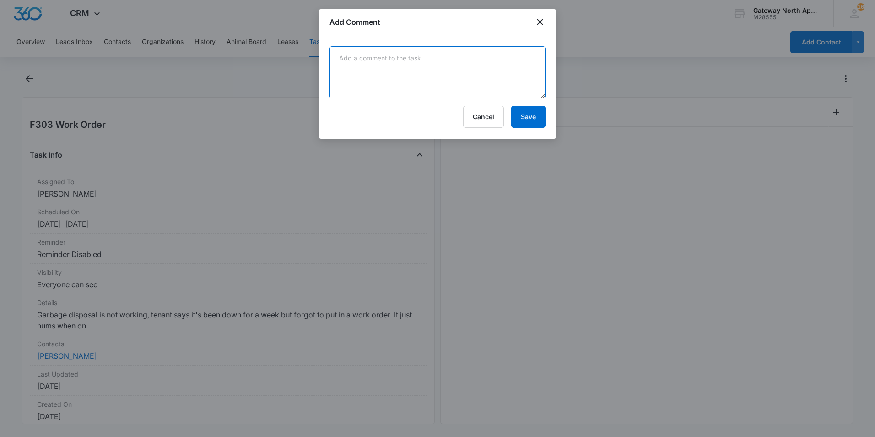
click at [410, 67] on textarea at bounding box center [438, 72] width 216 height 52
type textarea "ADD it to other work order"
click at [525, 114] on button "Save" at bounding box center [528, 117] width 34 height 22
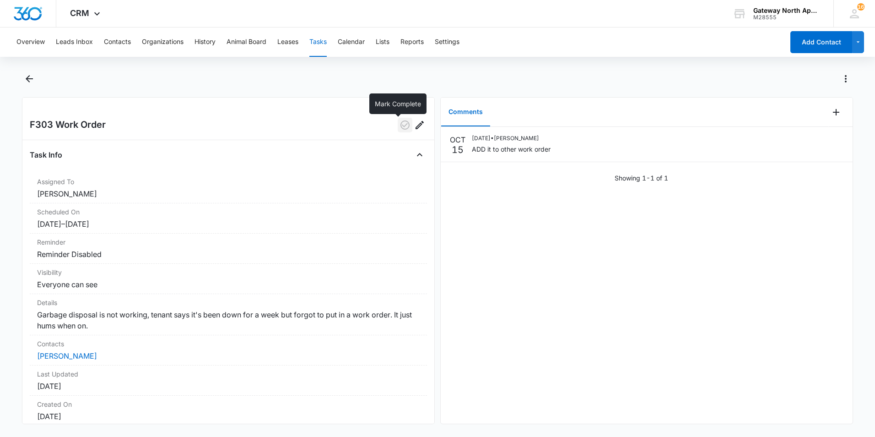
click at [401, 121] on icon "button" at bounding box center [405, 124] width 9 height 9
click at [33, 80] on icon "Back" at bounding box center [29, 78] width 11 height 11
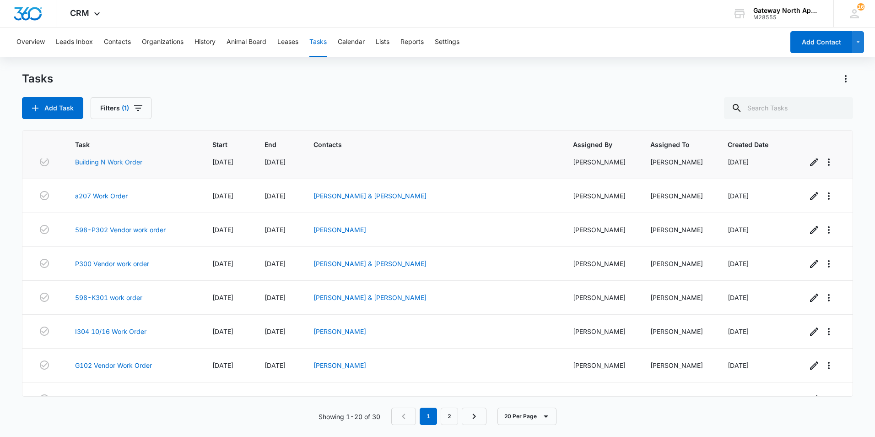
scroll to position [275, 0]
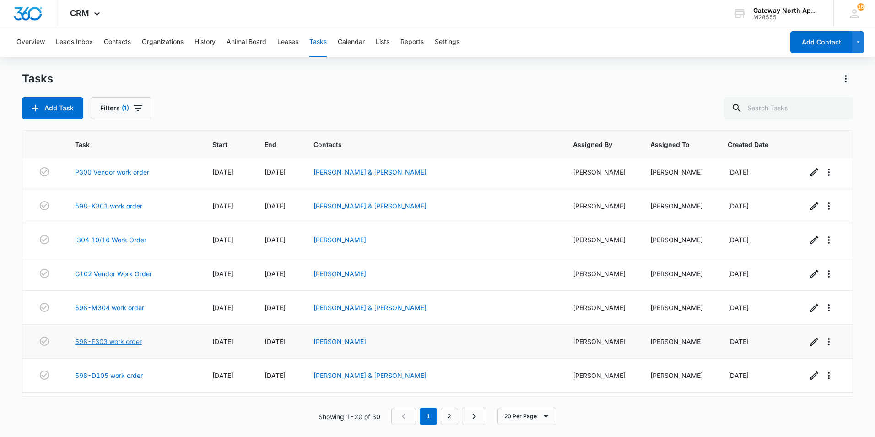
click at [137, 342] on link "598-F303 work order" at bounding box center [108, 341] width 67 height 10
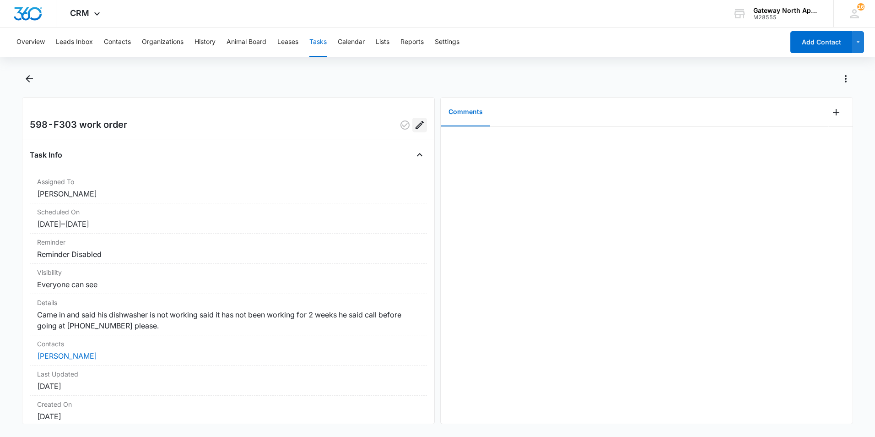
click at [417, 125] on icon "Edit" at bounding box center [419, 124] width 11 height 11
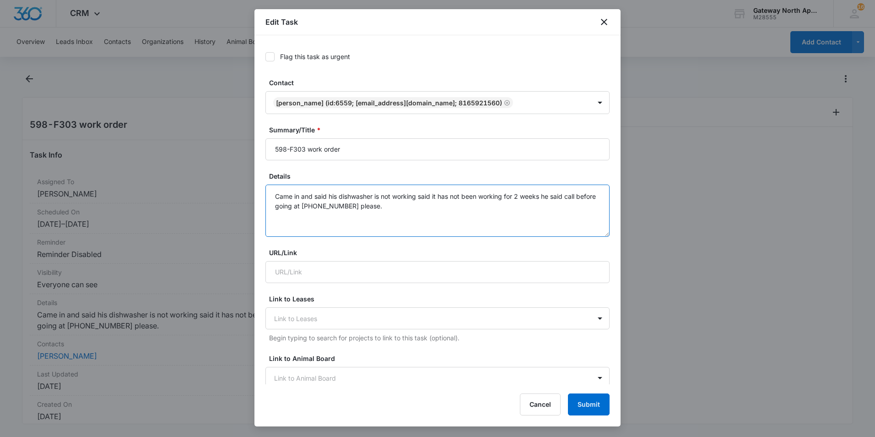
drag, startPoint x: 339, startPoint y: 196, endPoint x: 263, endPoint y: 192, distance: 76.1
click at [263, 192] on div "Flag this task as urgent Contact [PERSON_NAME] (ID:6559; [EMAIL_ADDRESS][DOMAIN…" at bounding box center [438, 209] width 366 height 349
click at [274, 194] on textarea "Dishwasher is not working said it has not been working for 2 weeks he said call…" at bounding box center [438, 210] width 344 height 52
type textarea "Disposal and Dishwasher is not working said it has not been working for 2 weeks…"
click at [592, 401] on button "Submit" at bounding box center [589, 404] width 42 height 22
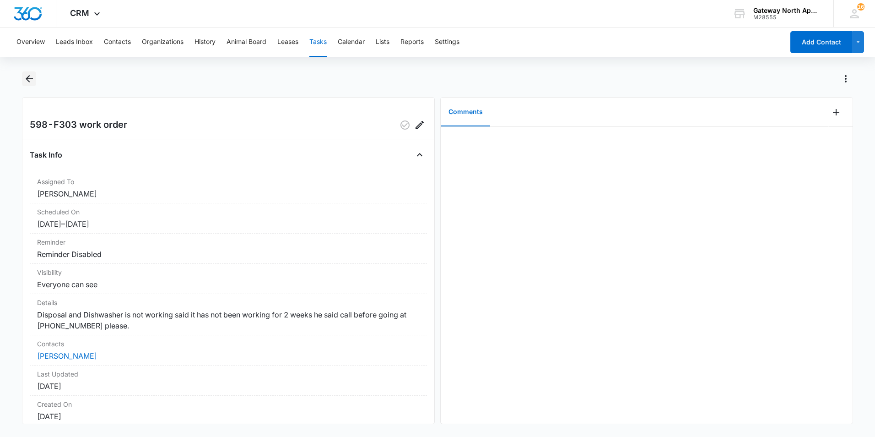
click at [32, 79] on icon "Back" at bounding box center [29, 78] width 7 height 7
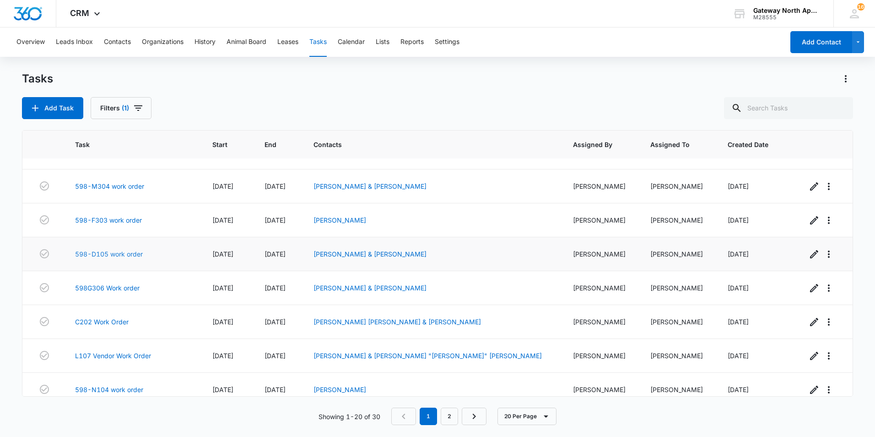
scroll to position [412, 0]
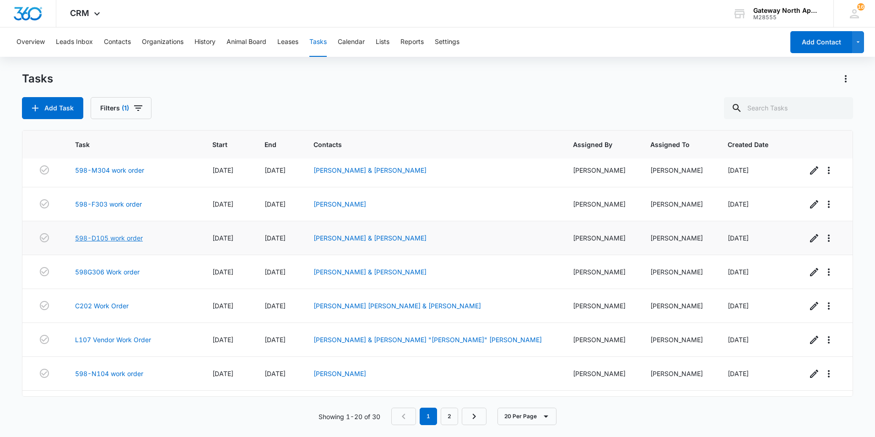
click at [121, 241] on link "598-D105 work order" at bounding box center [109, 238] width 68 height 10
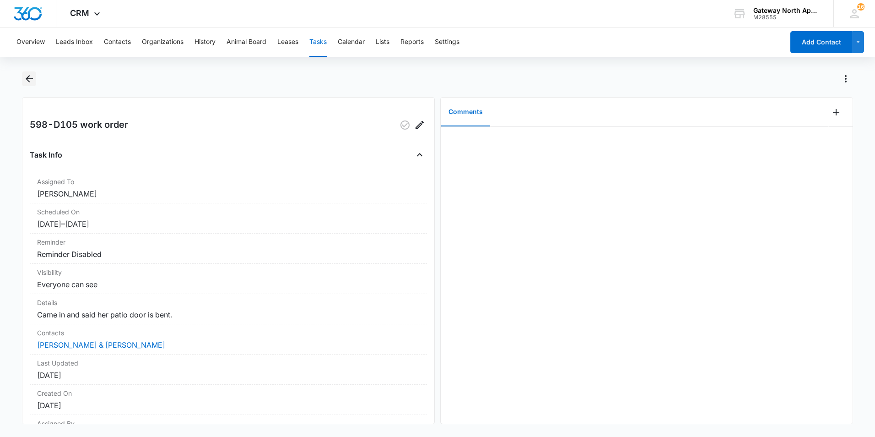
click at [30, 80] on icon "Back" at bounding box center [29, 78] width 11 height 11
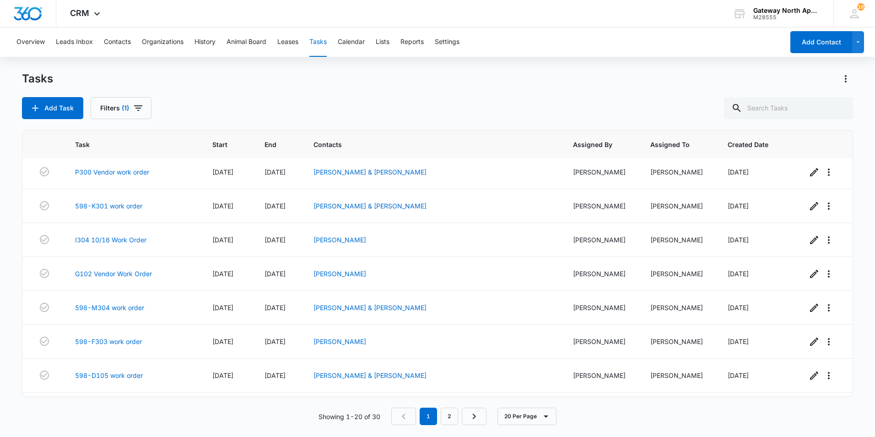
scroll to position [440, 0]
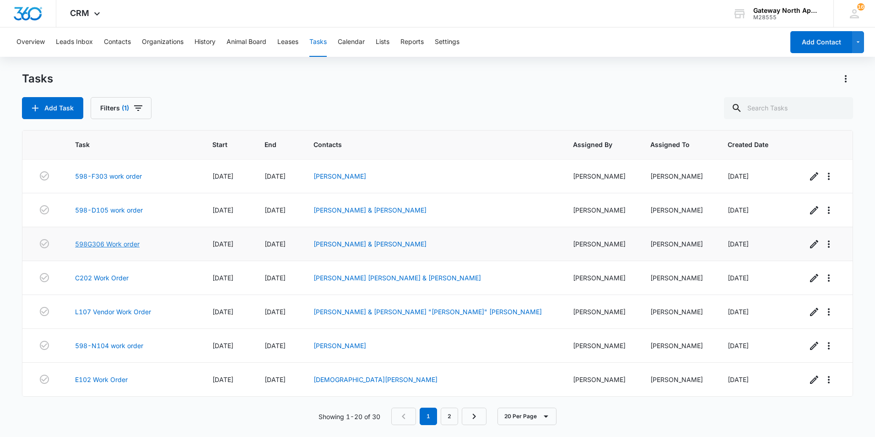
click at [126, 246] on link "598G306 Work order" at bounding box center [107, 244] width 65 height 10
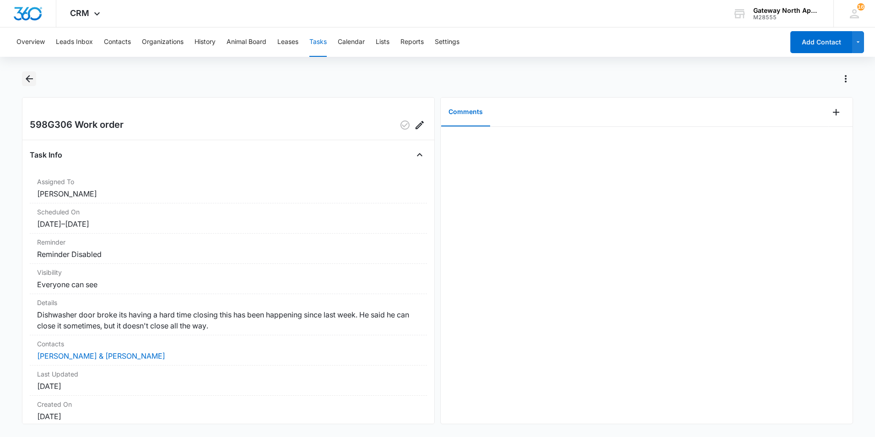
click at [27, 80] on icon "Back" at bounding box center [29, 78] width 11 height 11
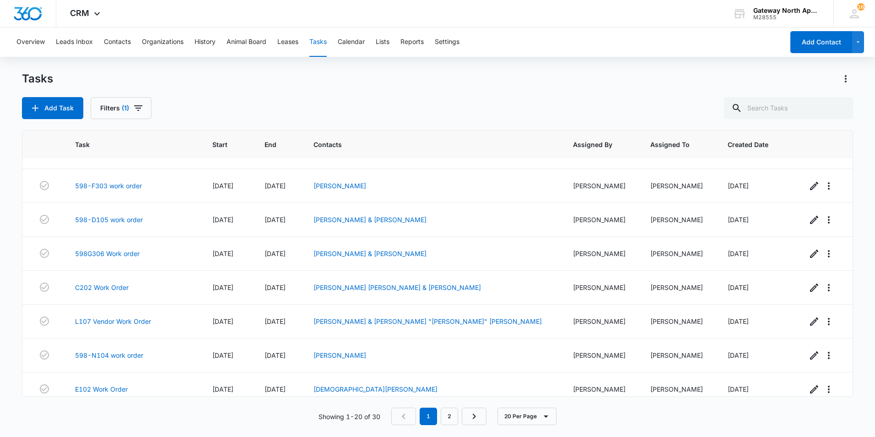
scroll to position [440, 0]
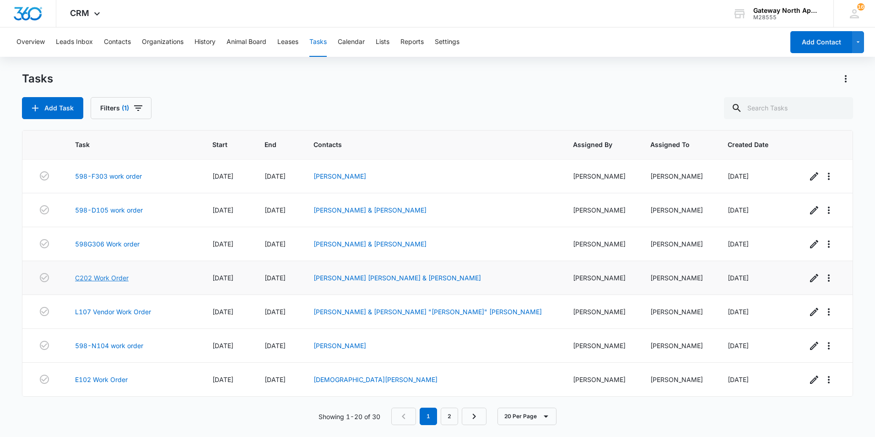
click at [119, 277] on link "C202 Work Order" at bounding box center [102, 278] width 54 height 10
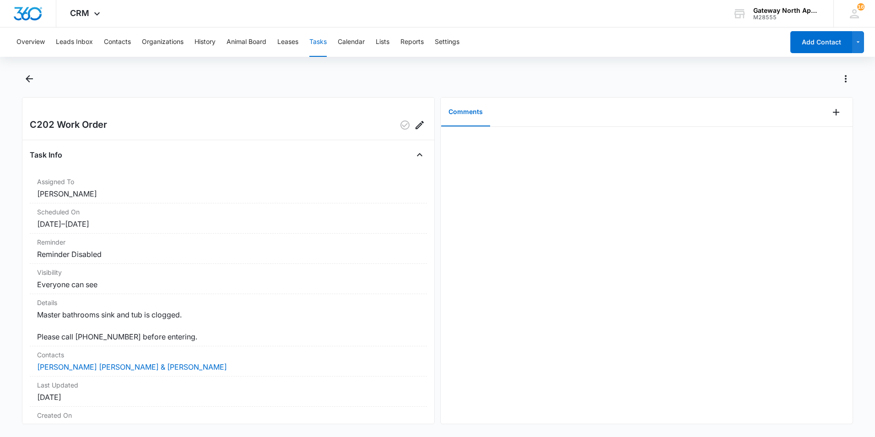
click at [123, 287] on dd "Everyone can see" at bounding box center [228, 284] width 383 height 11
click at [33, 76] on icon "Back" at bounding box center [29, 78] width 11 height 11
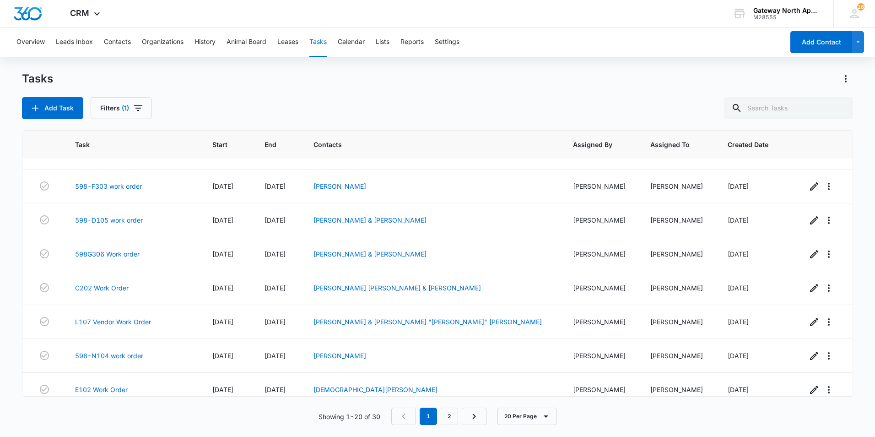
scroll to position [440, 0]
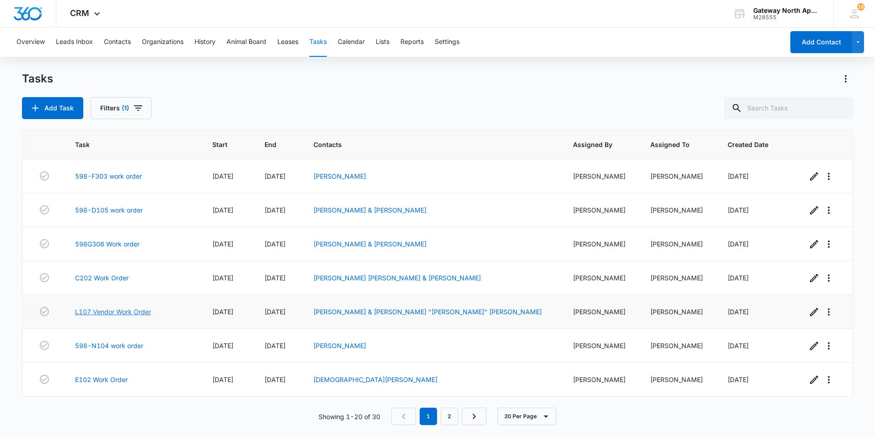
click at [137, 313] on link "L107 Vendor Work Order" at bounding box center [113, 312] width 76 height 10
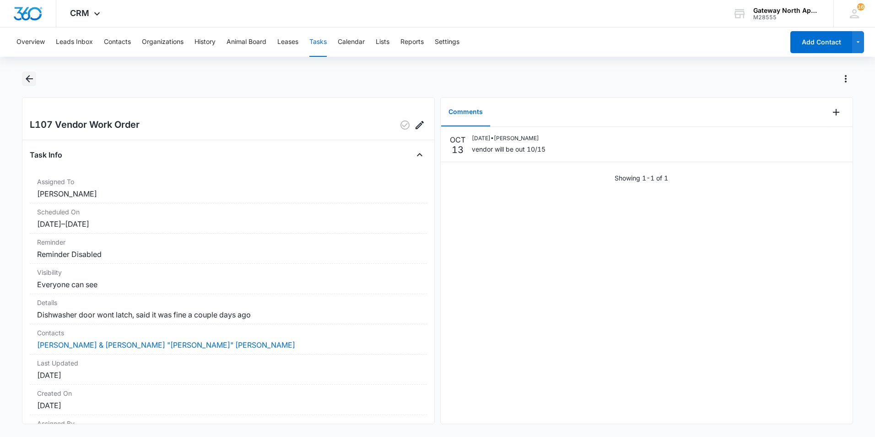
click at [29, 81] on icon "Back" at bounding box center [29, 78] width 11 height 11
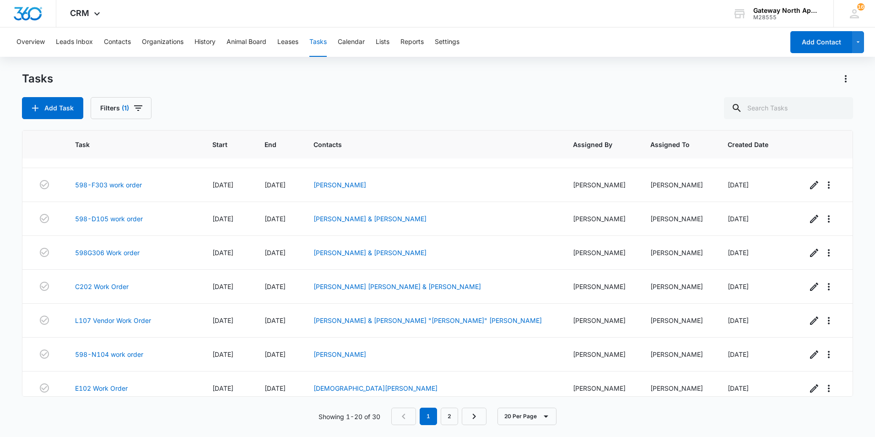
scroll to position [440, 0]
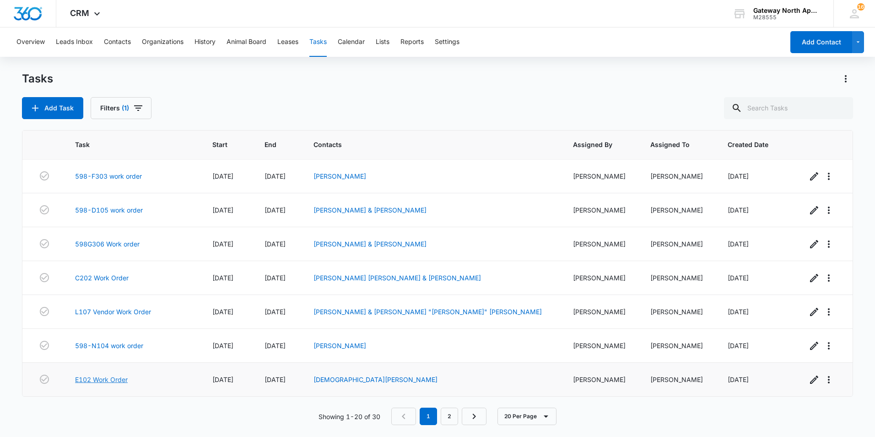
click at [104, 380] on link "E102 Work Order" at bounding box center [101, 379] width 53 height 10
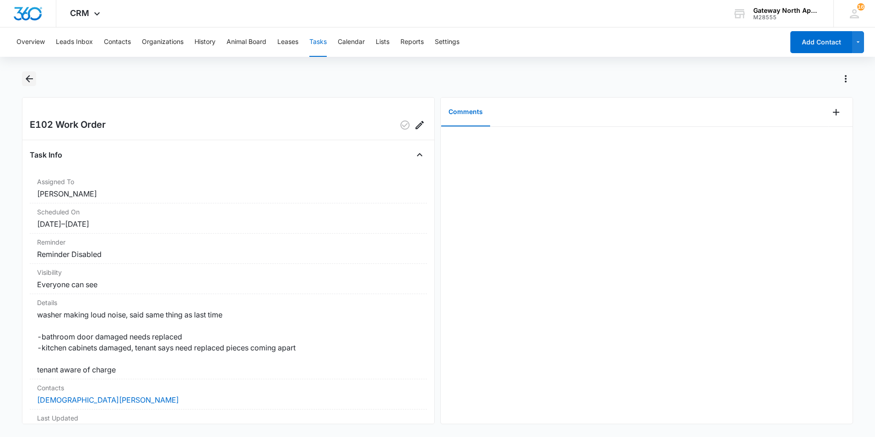
click at [30, 80] on icon "Back" at bounding box center [29, 78] width 11 height 11
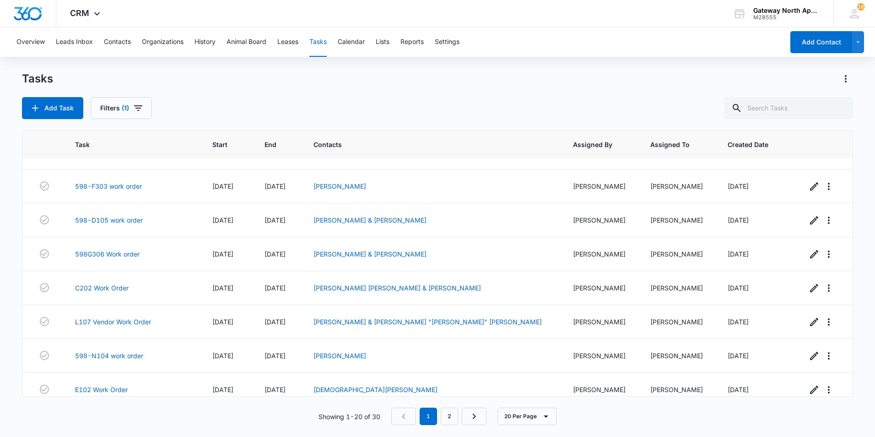
scroll to position [440, 0]
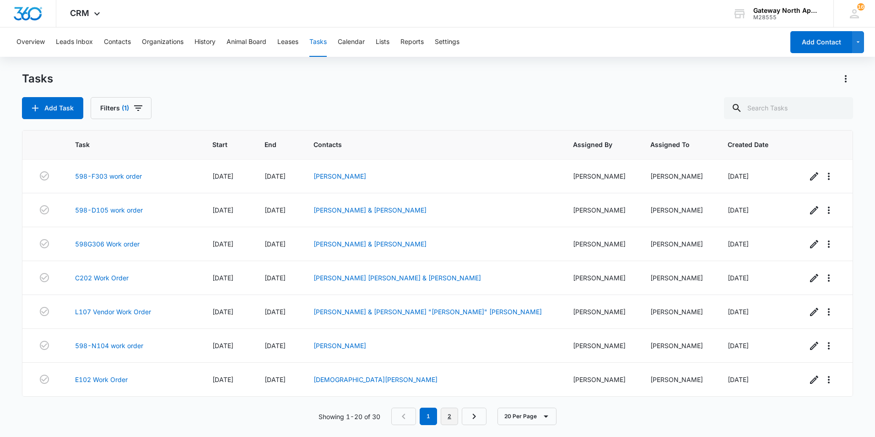
click at [449, 419] on link "2" at bounding box center [449, 415] width 17 height 17
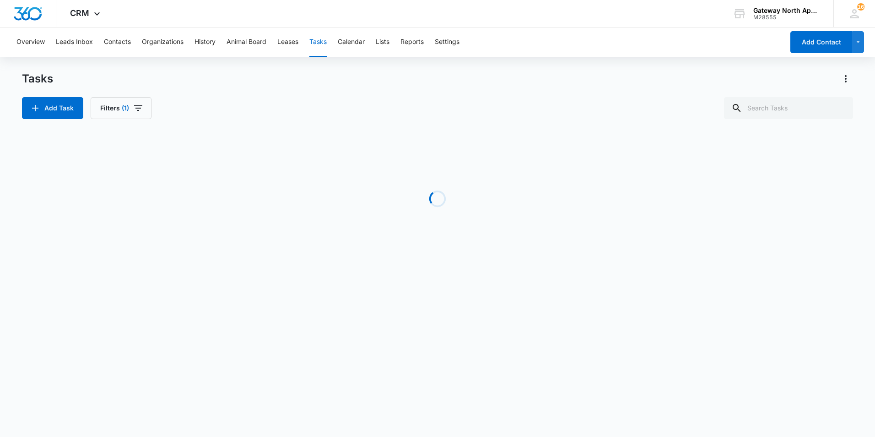
scroll to position [101, 0]
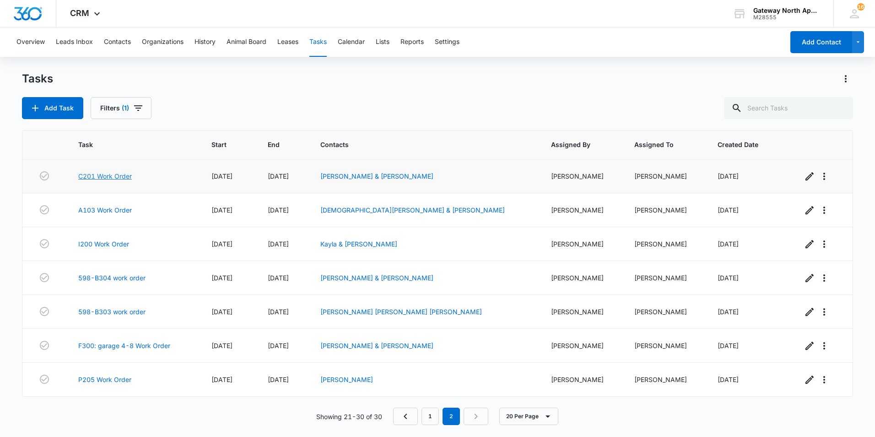
click at [125, 174] on link "C201 Work Order" at bounding box center [105, 176] width 54 height 10
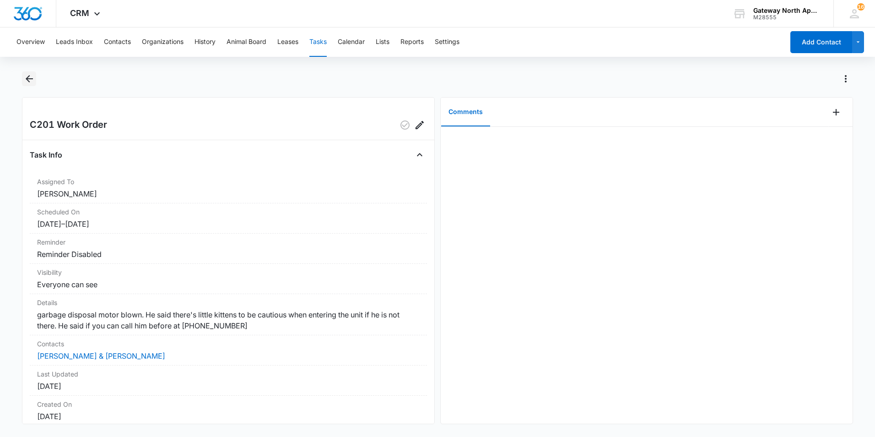
click at [27, 79] on icon "Back" at bounding box center [29, 78] width 7 height 7
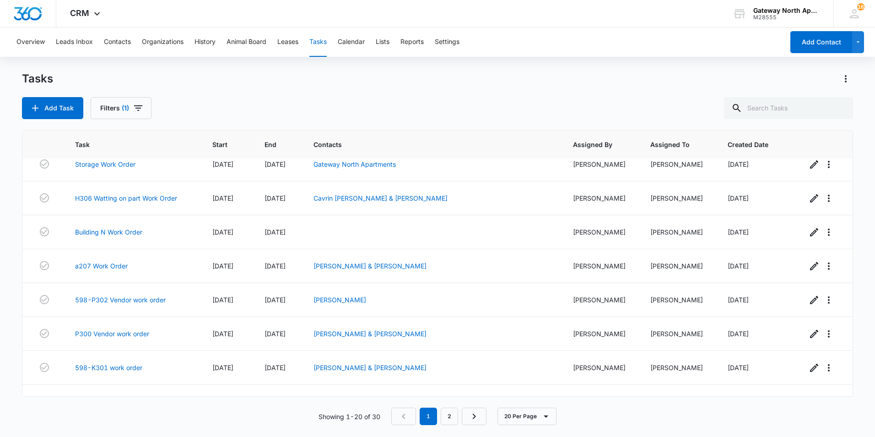
scroll to position [137, 0]
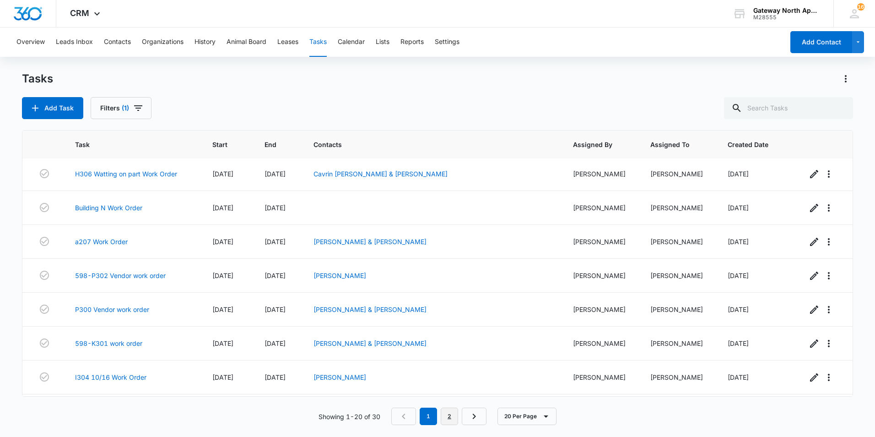
click at [453, 413] on link "2" at bounding box center [449, 415] width 17 height 17
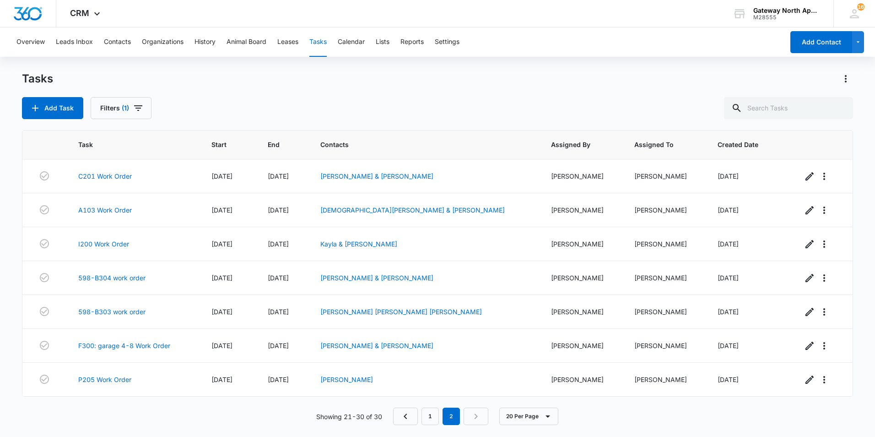
scroll to position [101, 0]
click at [94, 212] on link "A103 Work Order" at bounding box center [105, 210] width 54 height 10
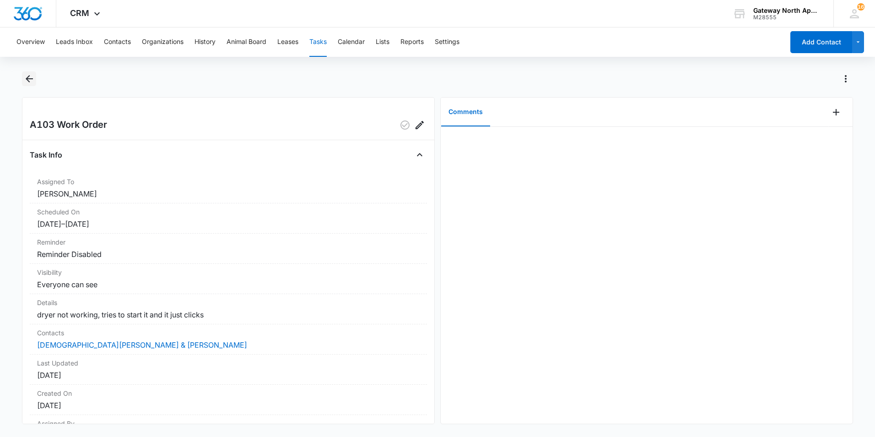
click at [27, 84] on button "Back" at bounding box center [29, 78] width 14 height 15
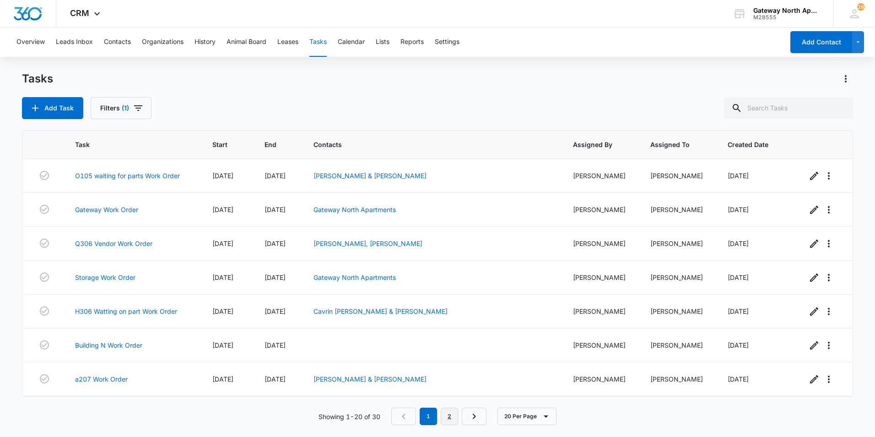
click at [454, 417] on link "2" at bounding box center [449, 415] width 17 height 17
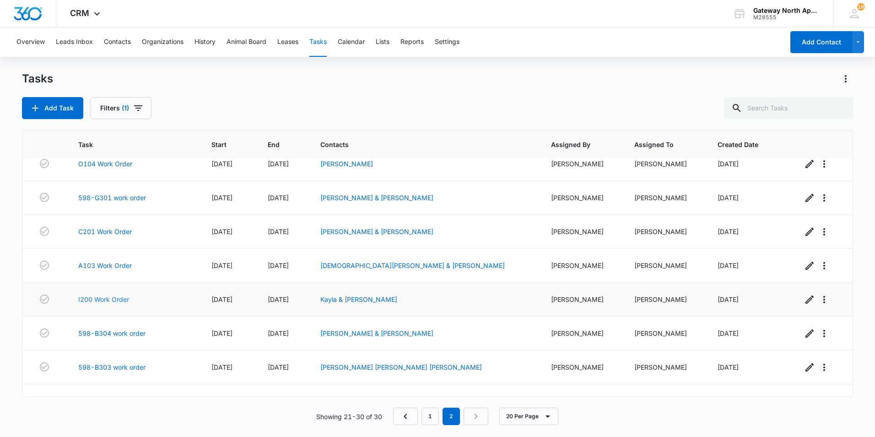
scroll to position [101, 0]
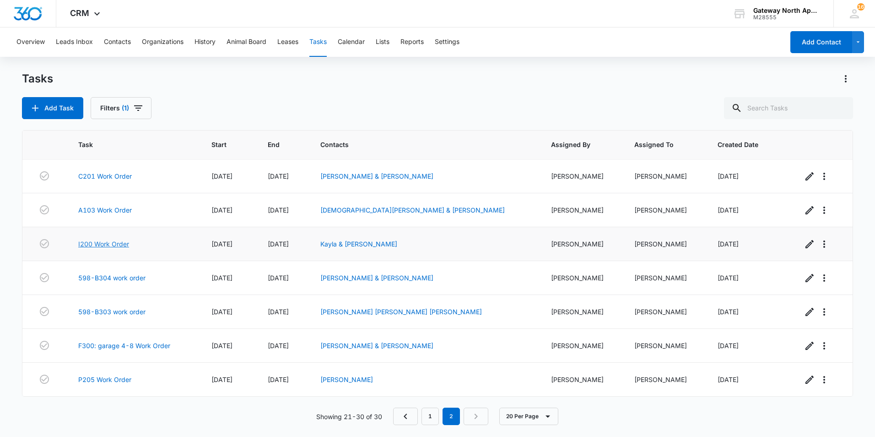
click at [97, 243] on link "I200 Work Order" at bounding box center [103, 244] width 51 height 10
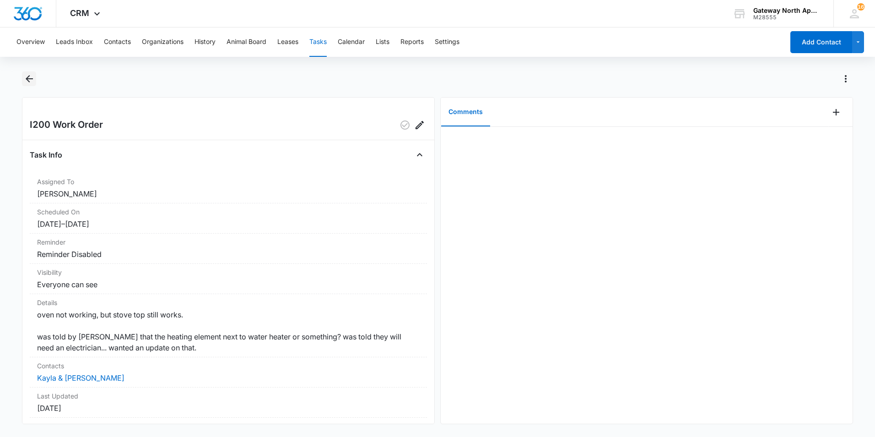
click at [32, 80] on icon "Back" at bounding box center [29, 78] width 11 height 11
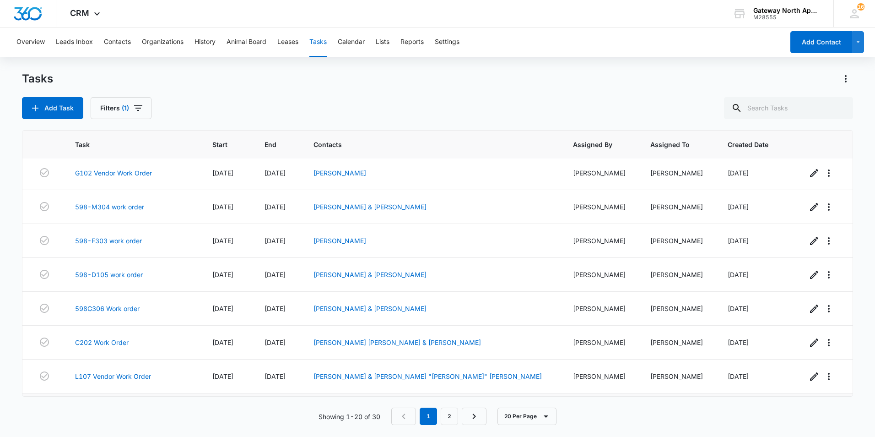
scroll to position [440, 0]
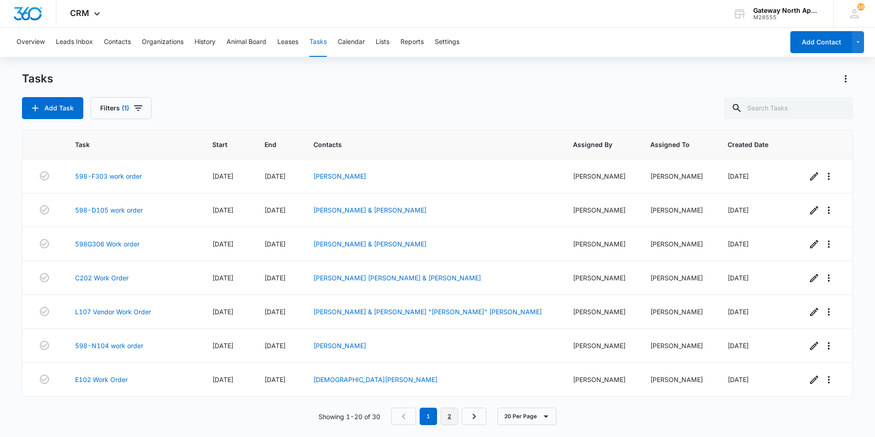
click at [451, 416] on link "2" at bounding box center [449, 415] width 17 height 17
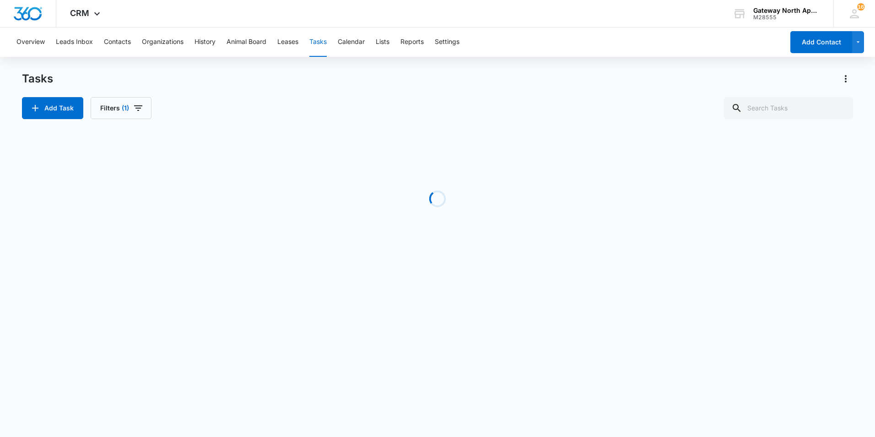
scroll to position [101, 0]
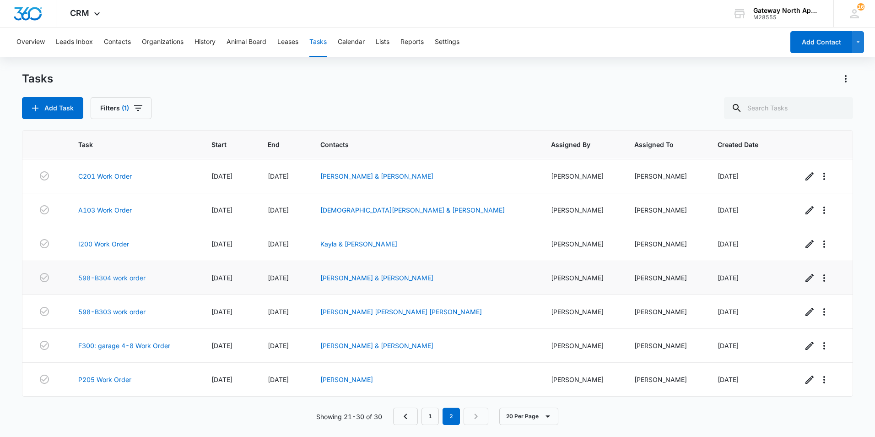
click at [125, 275] on link "598-B304 work order" at bounding box center [111, 278] width 67 height 10
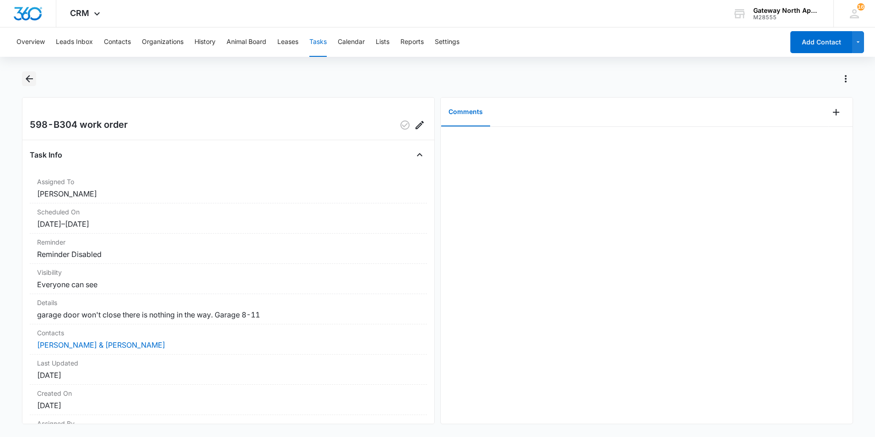
click at [33, 77] on icon "Back" at bounding box center [29, 78] width 11 height 11
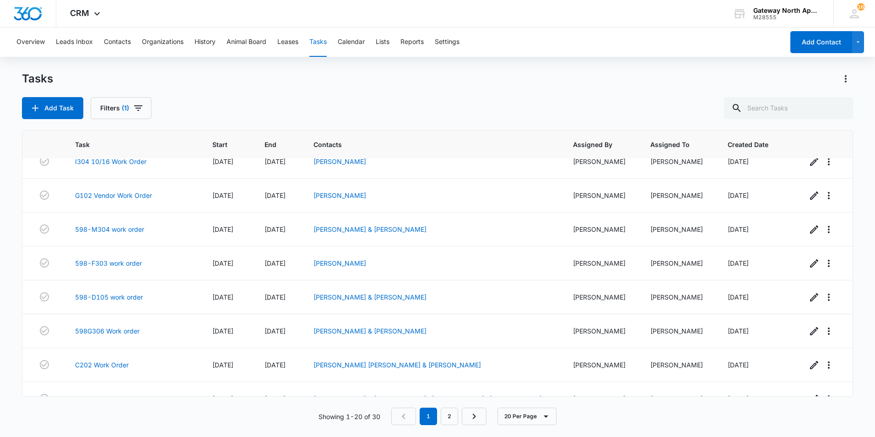
scroll to position [440, 0]
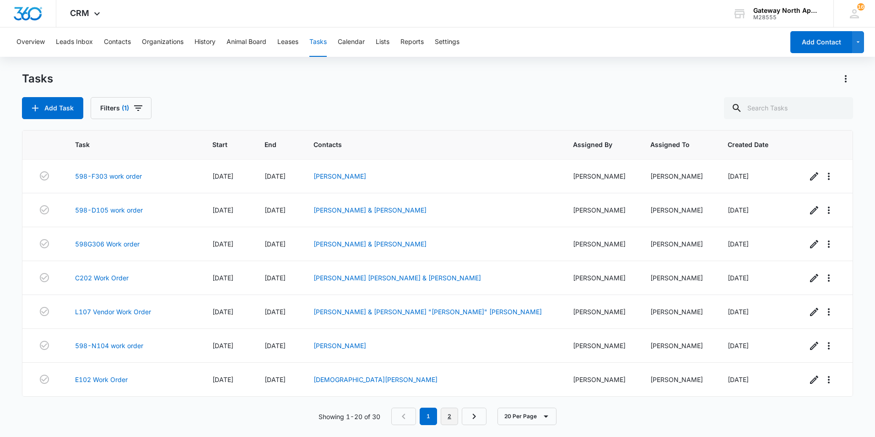
click at [449, 411] on link "2" at bounding box center [449, 415] width 17 height 17
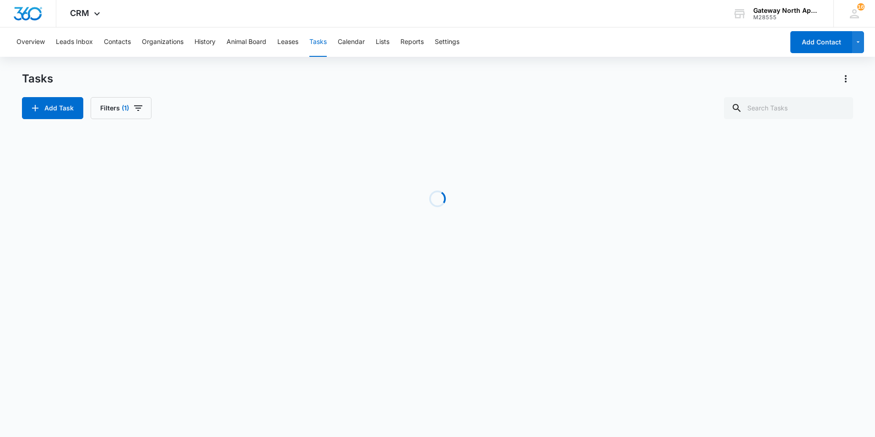
scroll to position [101, 0]
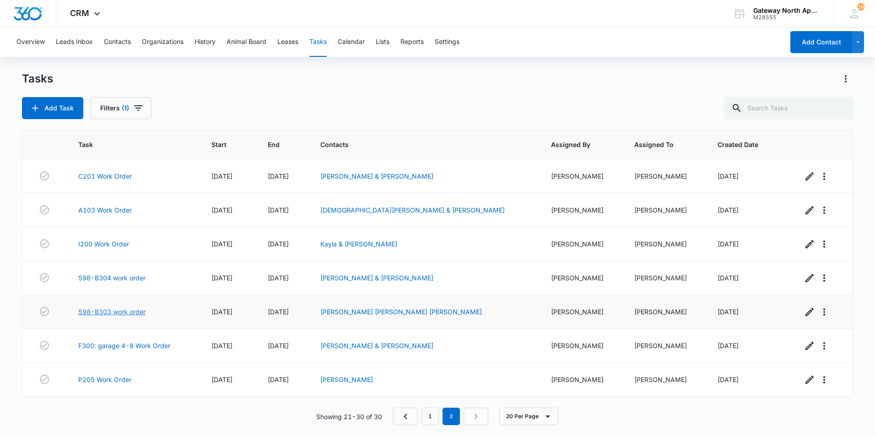
click at [136, 311] on link "598-B303 work order" at bounding box center [111, 312] width 67 height 10
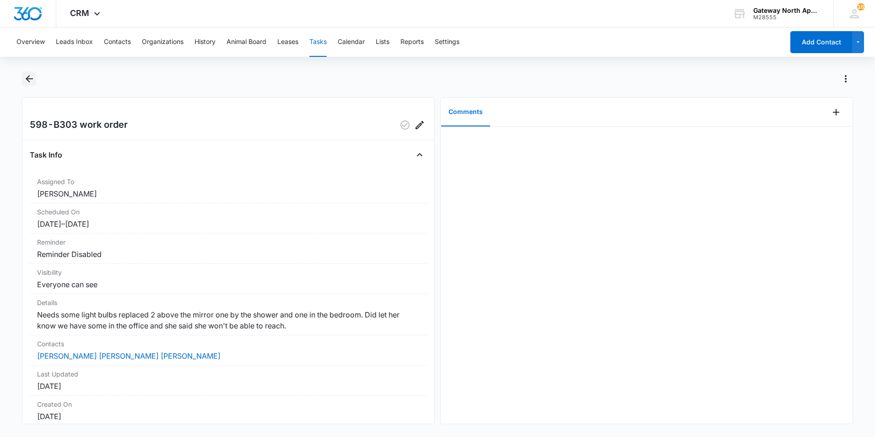
click at [32, 84] on icon "Back" at bounding box center [29, 78] width 11 height 11
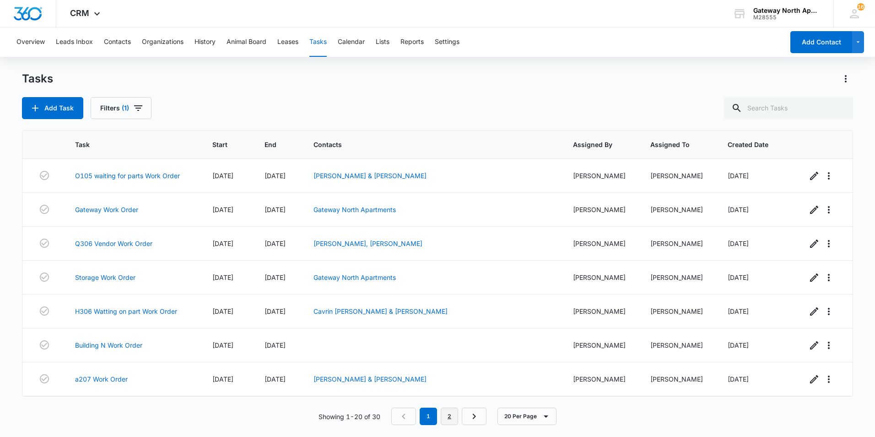
click at [455, 419] on link "2" at bounding box center [449, 415] width 17 height 17
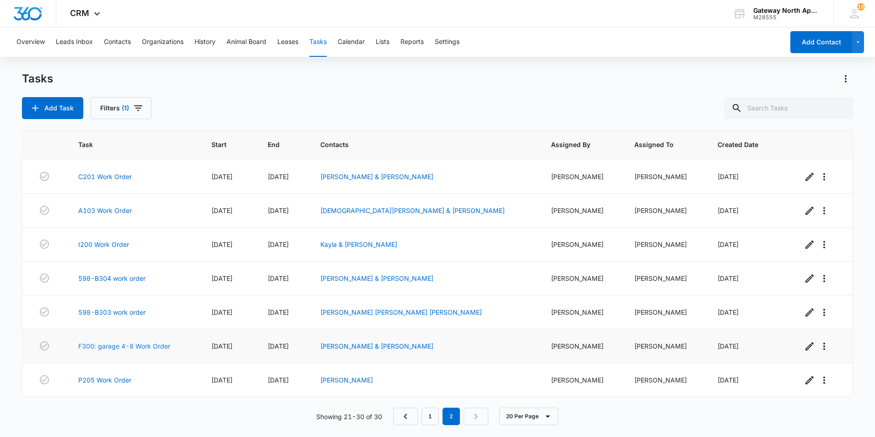
scroll to position [101, 0]
click at [140, 344] on link "F300: garage 4-8 Work Order" at bounding box center [124, 346] width 92 height 10
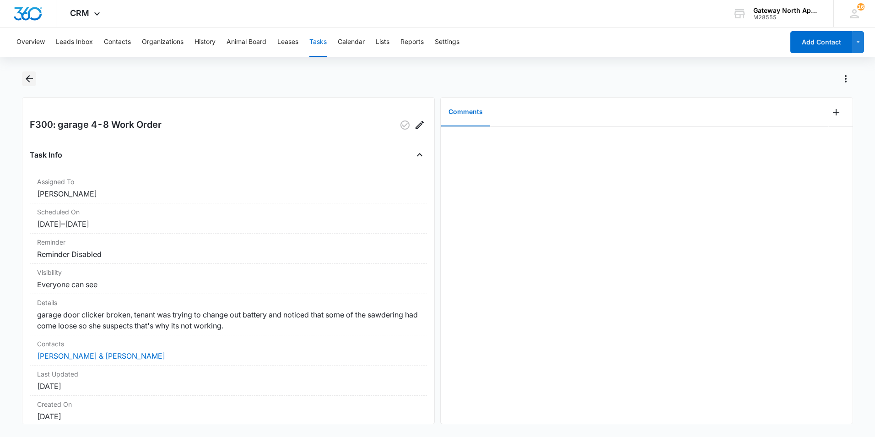
click at [29, 81] on icon "Back" at bounding box center [29, 78] width 7 height 7
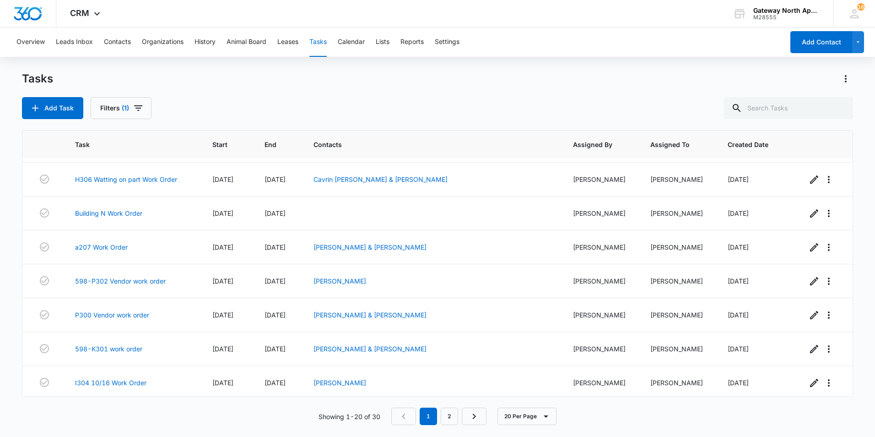
scroll to position [229, 0]
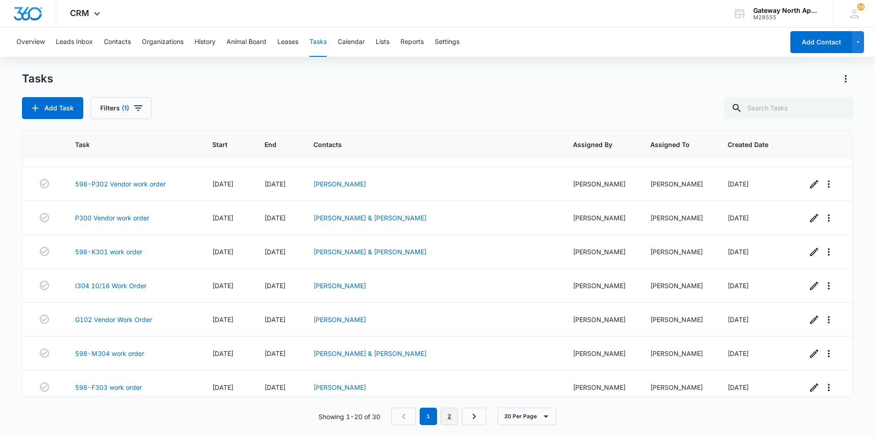
click at [456, 416] on link "2" at bounding box center [449, 415] width 17 height 17
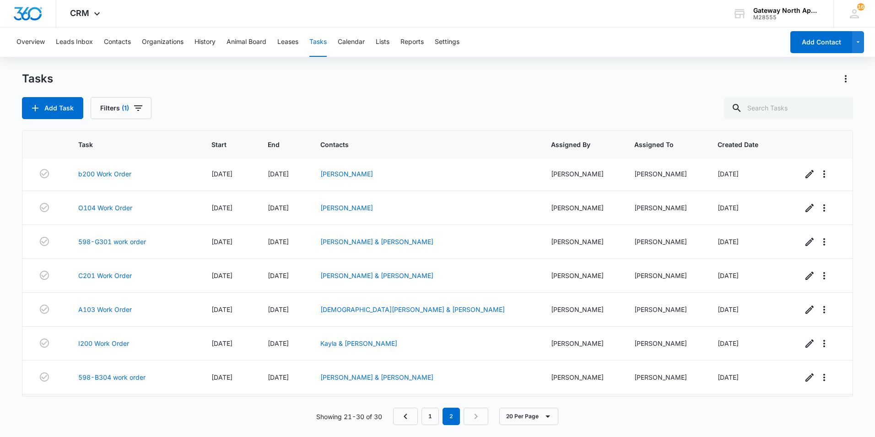
scroll to position [0, 0]
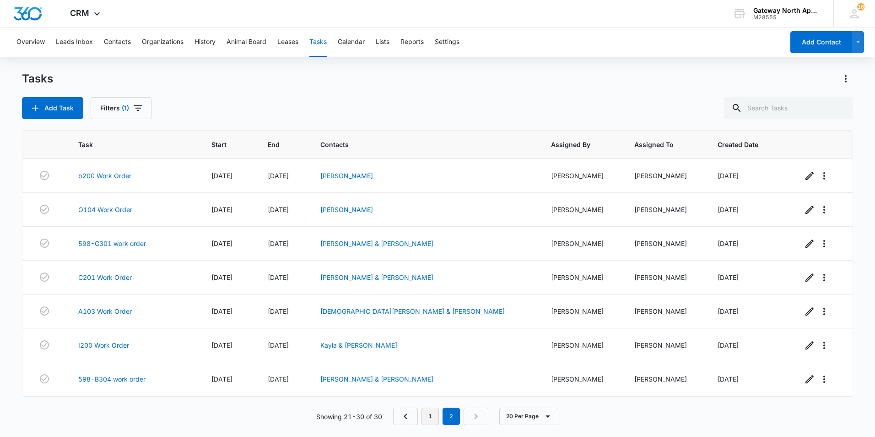
click at [432, 416] on link "1" at bounding box center [430, 415] width 17 height 17
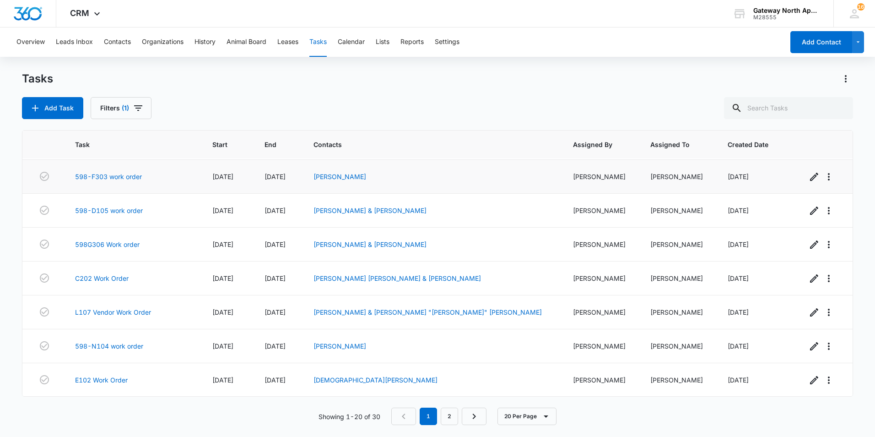
scroll to position [440, 0]
click at [454, 418] on link "2" at bounding box center [449, 415] width 17 height 17
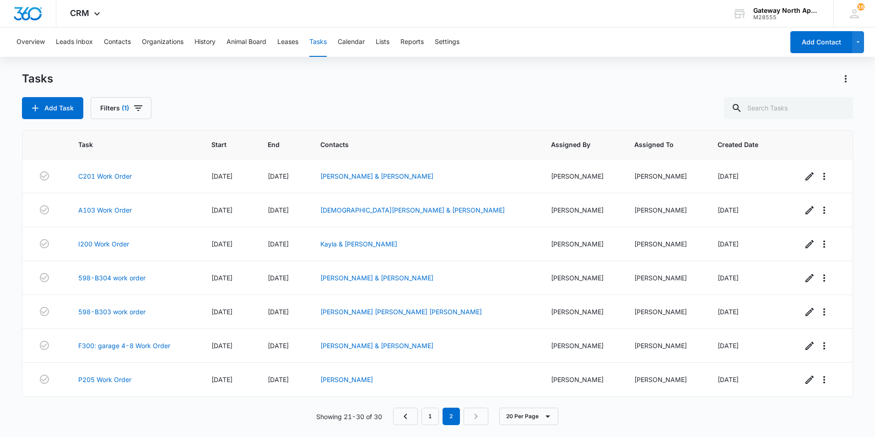
scroll to position [101, 0]
click at [108, 312] on link "598-B303 work order" at bounding box center [111, 312] width 67 height 10
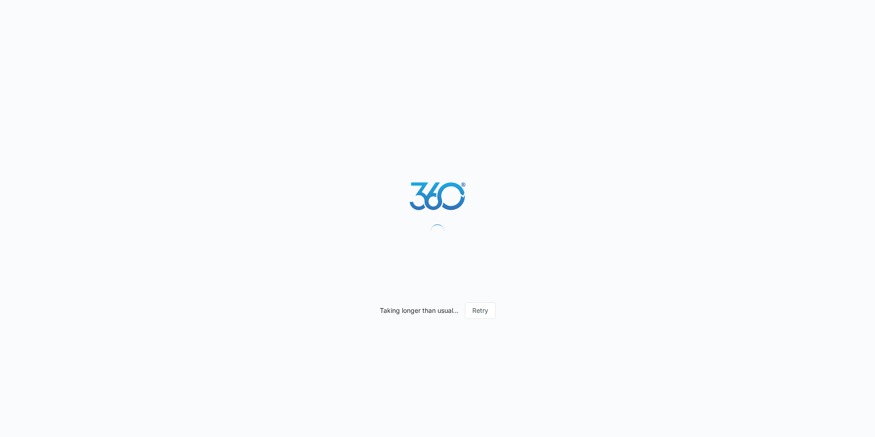
click at [312, 269] on div "Taking longer than usual... Retry" at bounding box center [437, 218] width 875 height 437
click at [484, 310] on button "Retry" at bounding box center [480, 310] width 31 height 16
